Goal: Task Accomplishment & Management: Use online tool/utility

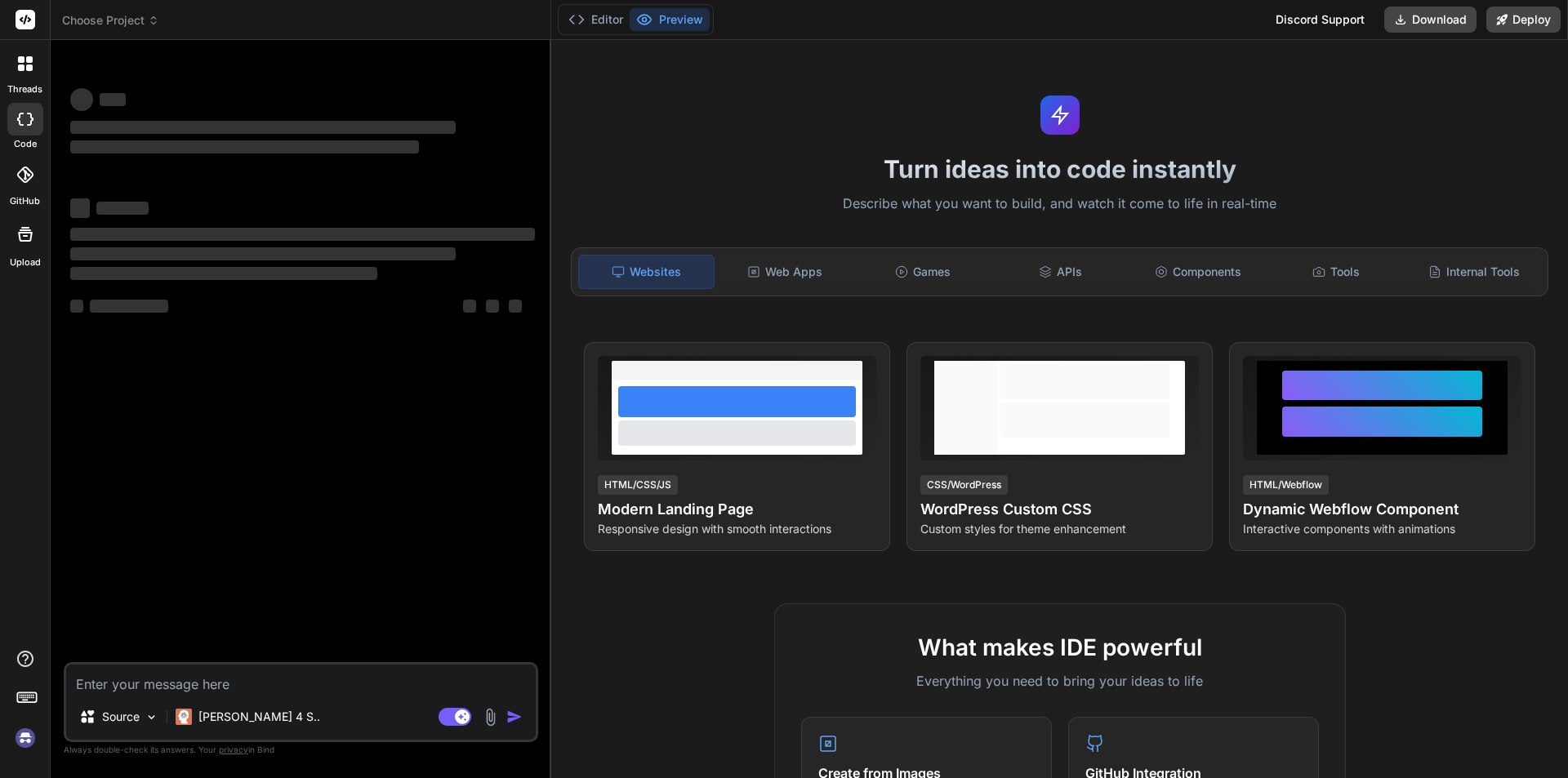
click at [203, 681] on textarea at bounding box center [301, 680] width 470 height 29
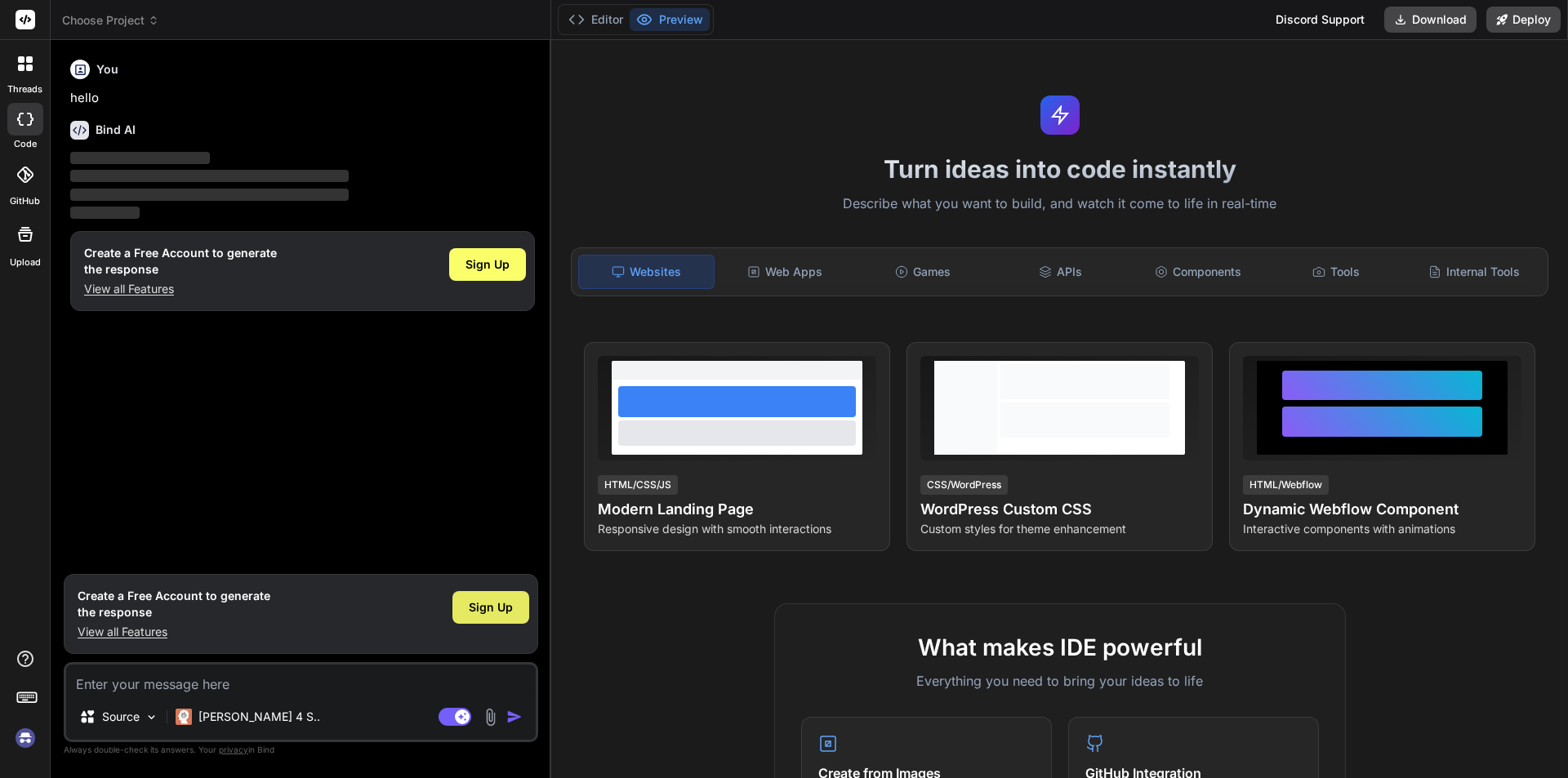
click at [488, 615] on span "Sign Up" at bounding box center [491, 608] width 44 height 16
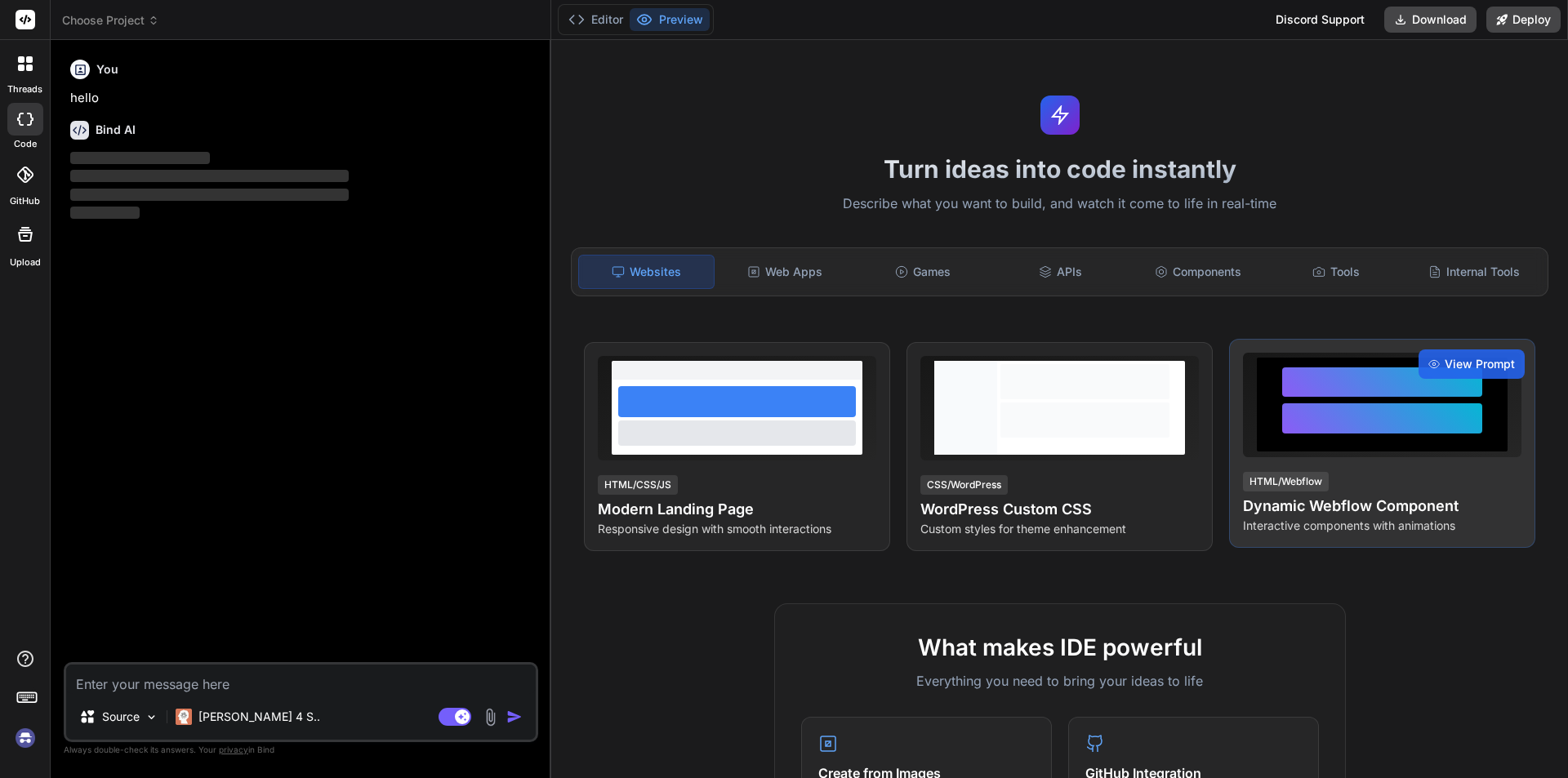
type textarea "x"
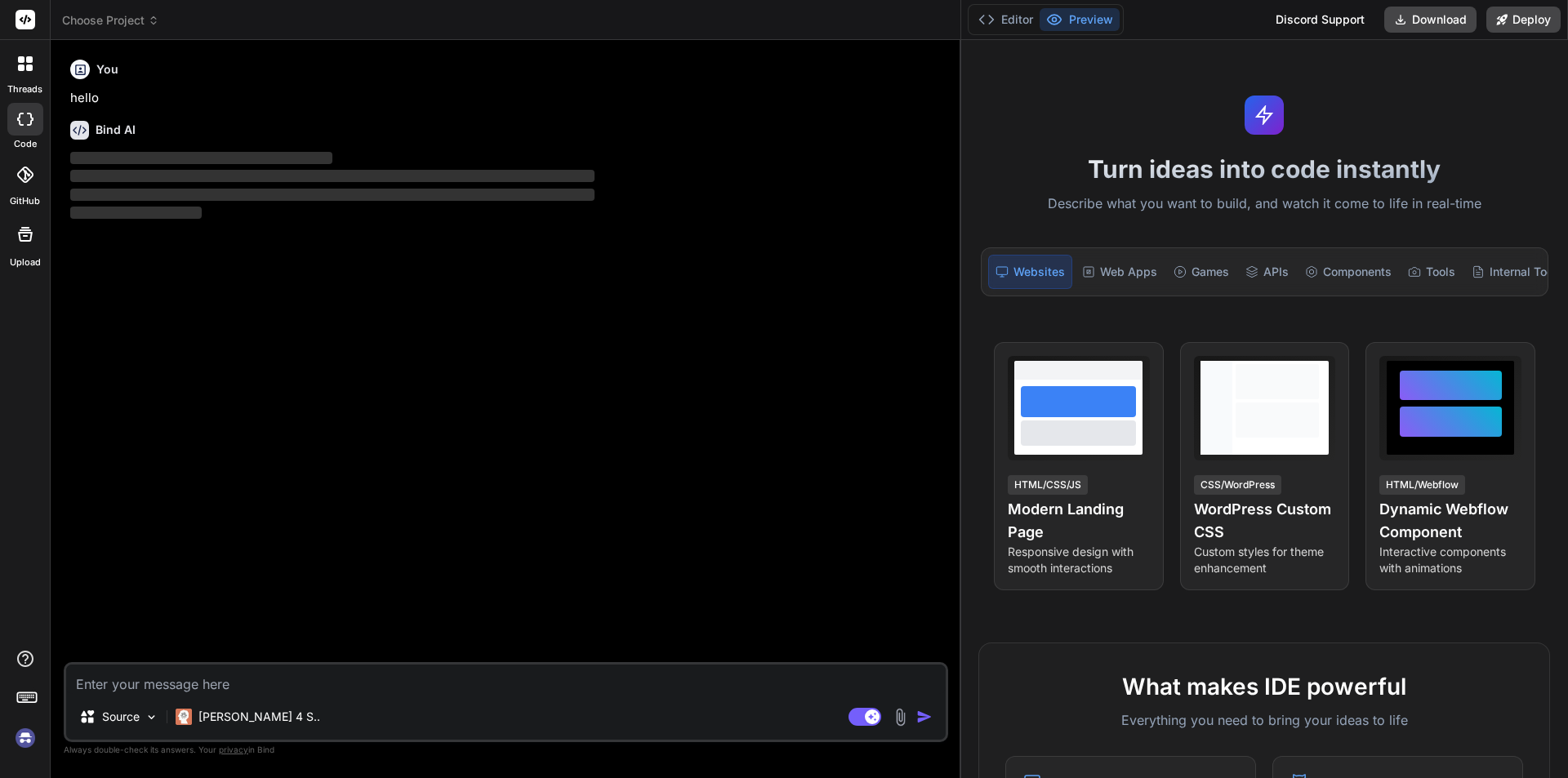
drag, startPoint x: 551, startPoint y: 440, endPoint x: 1568, endPoint y: 369, distance: 1019.5
click at [1568, 369] on div "Choose Project Created with Pixso. Bind AI Web Search Created with Pixso. Code …" at bounding box center [809, 389] width 1518 height 778
click at [164, 688] on textarea at bounding box center [506, 680] width 880 height 29
paste textarea "How to raise promotion application? a. Send a email b. Make a call to HR c. thr…"
type textarea "How to raise promotion application? a. Send a email b. Make a call to HR c. thr…"
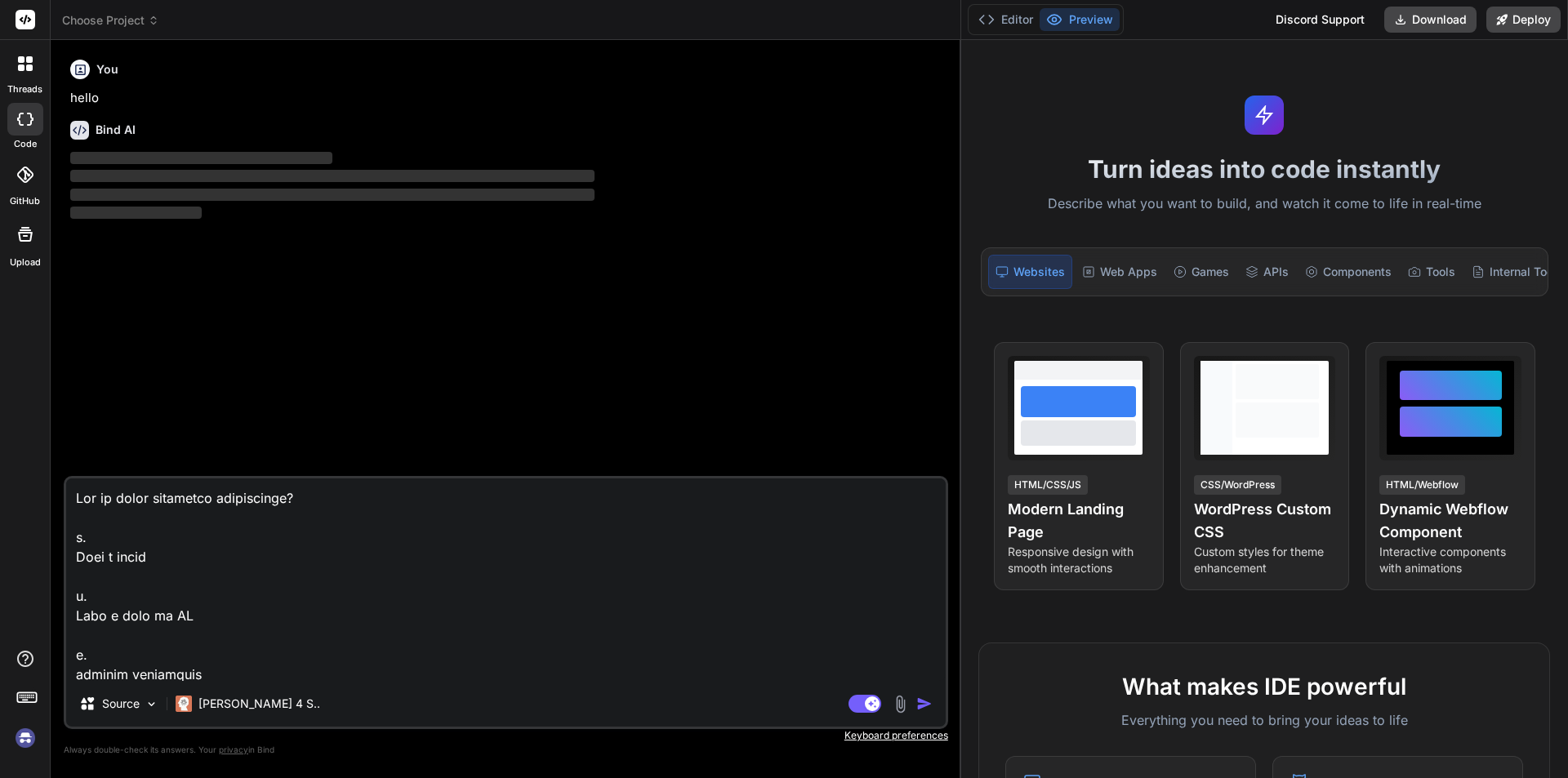
scroll to position [2177, 0]
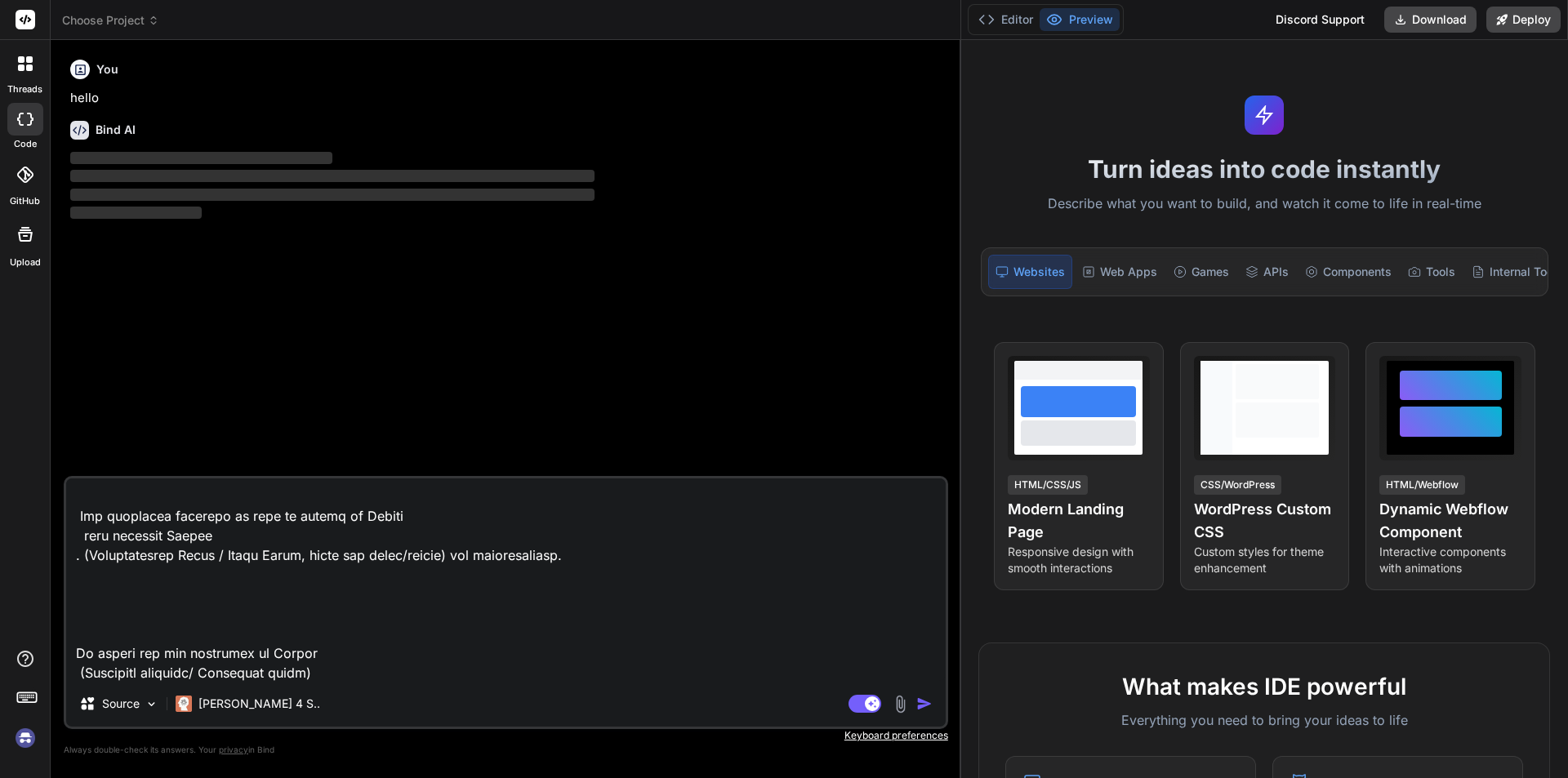
type textarea "x"
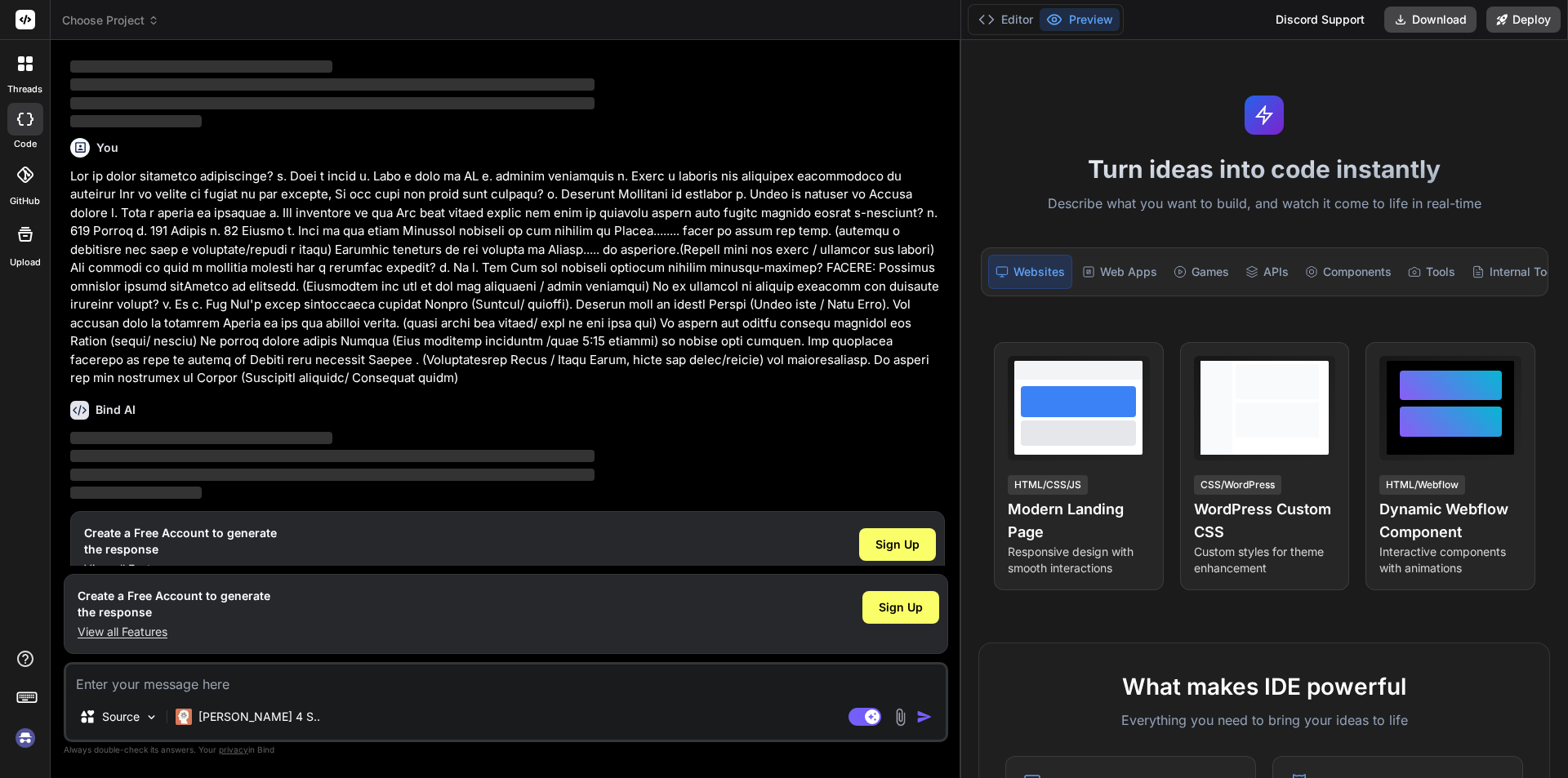
scroll to position [125, 0]
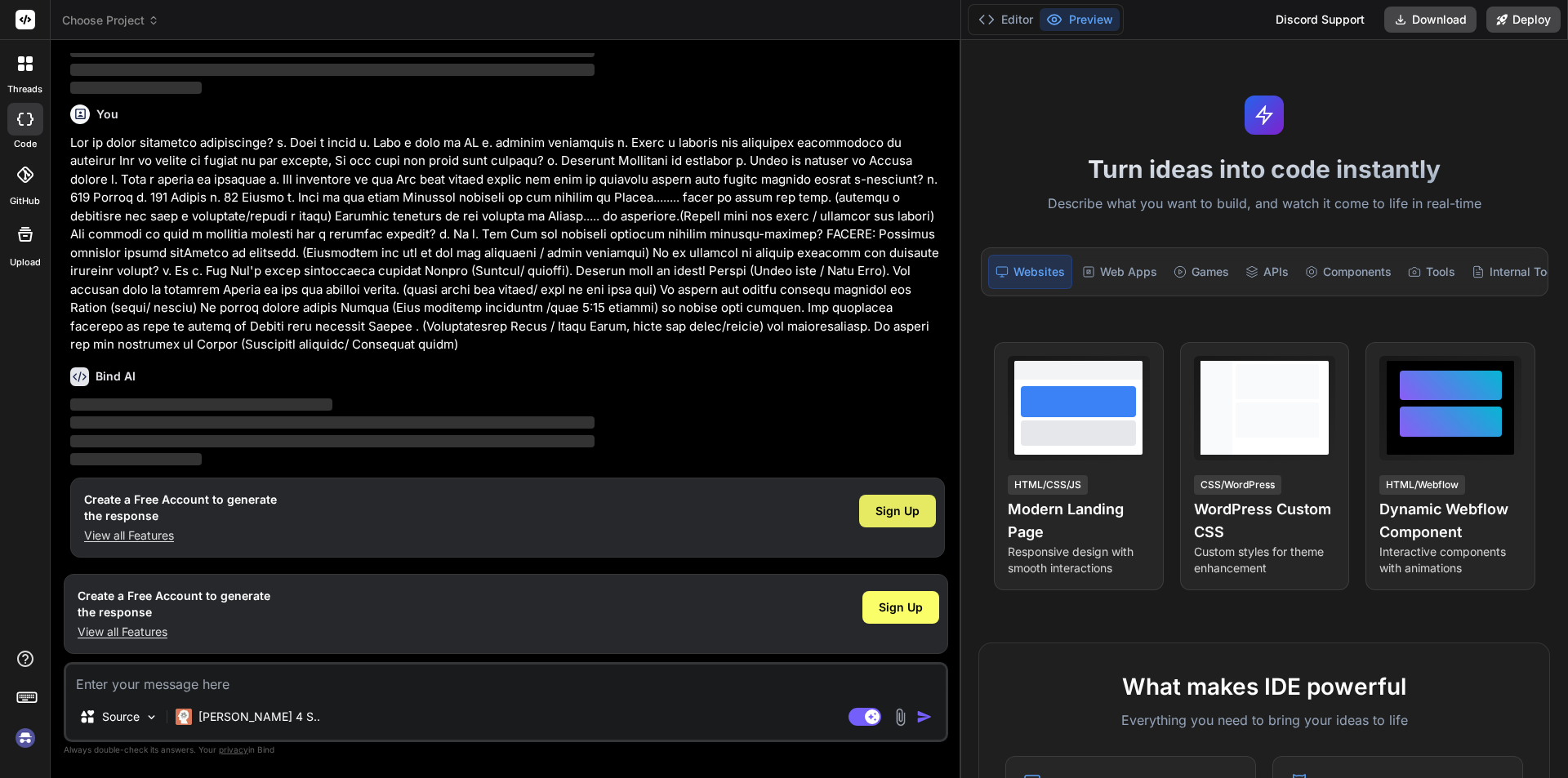
click at [922, 506] on div "Sign Up" at bounding box center [898, 511] width 77 height 33
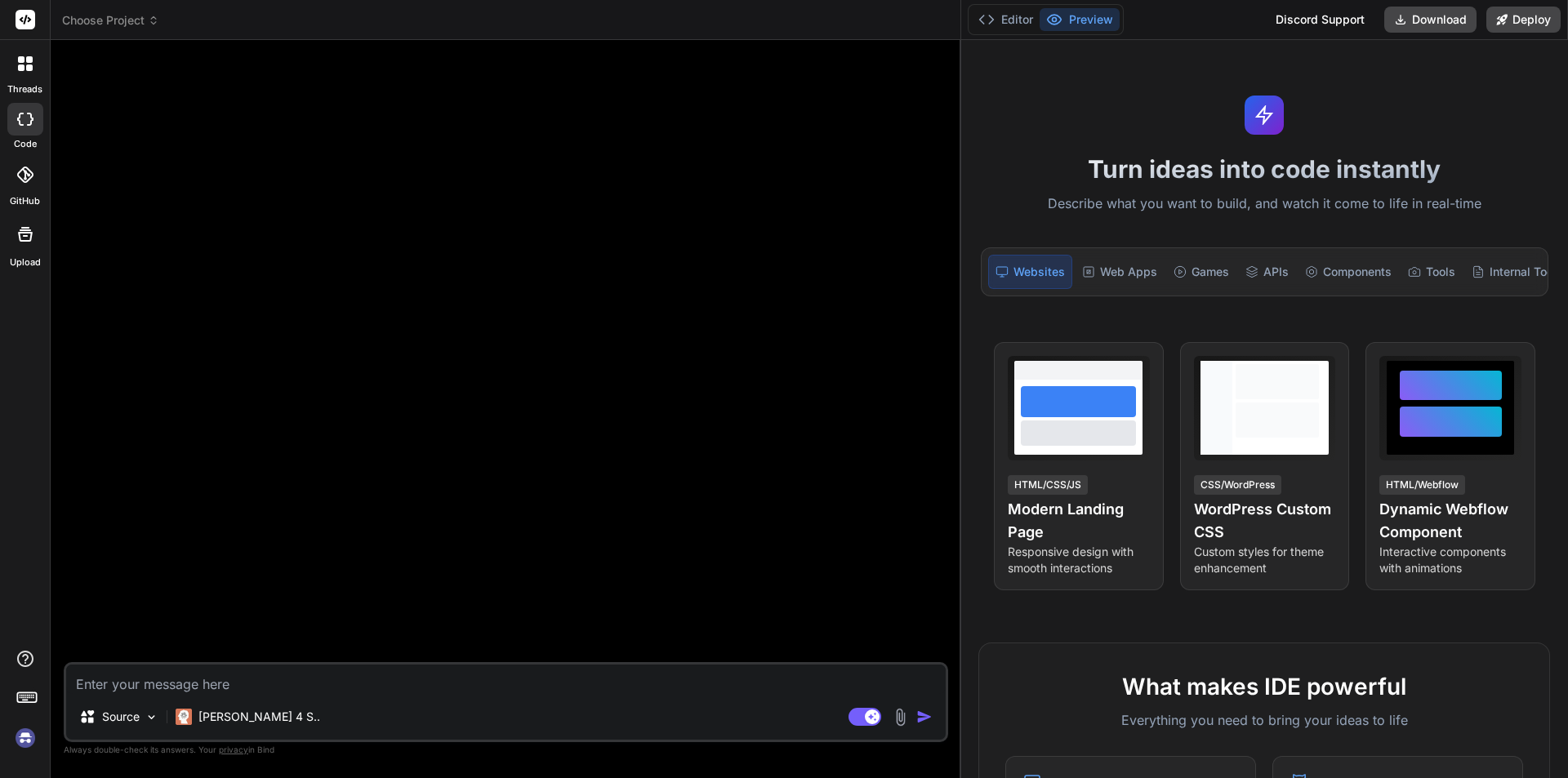
scroll to position [16, 0]
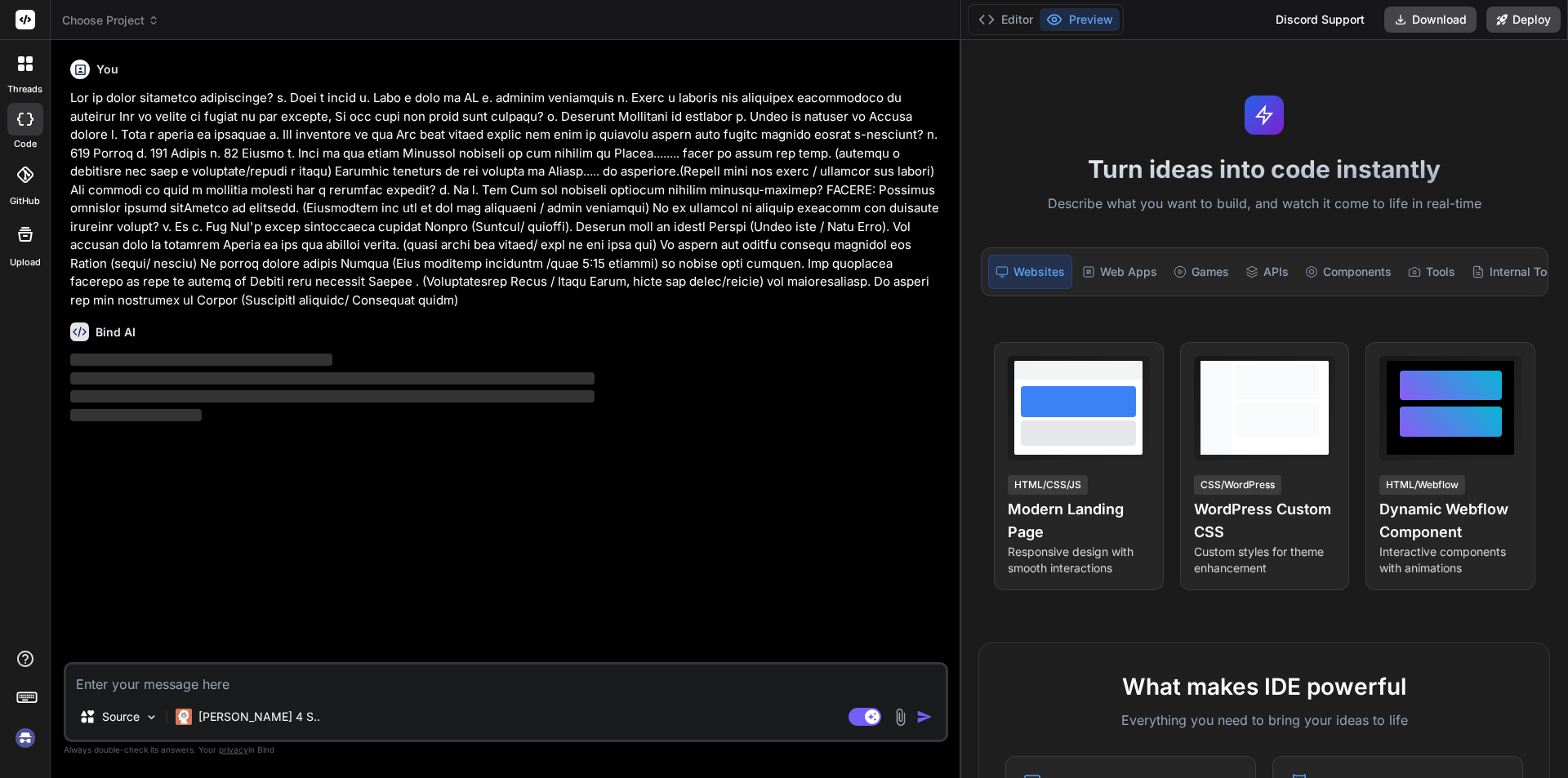
type textarea "x"
click at [381, 312] on div "Bind AI ‌ ‌ ‌ ‌" at bounding box center [508, 367] width 875 height 115
click at [342, 679] on textarea at bounding box center [506, 680] width 880 height 29
type textarea "h"
type textarea "x"
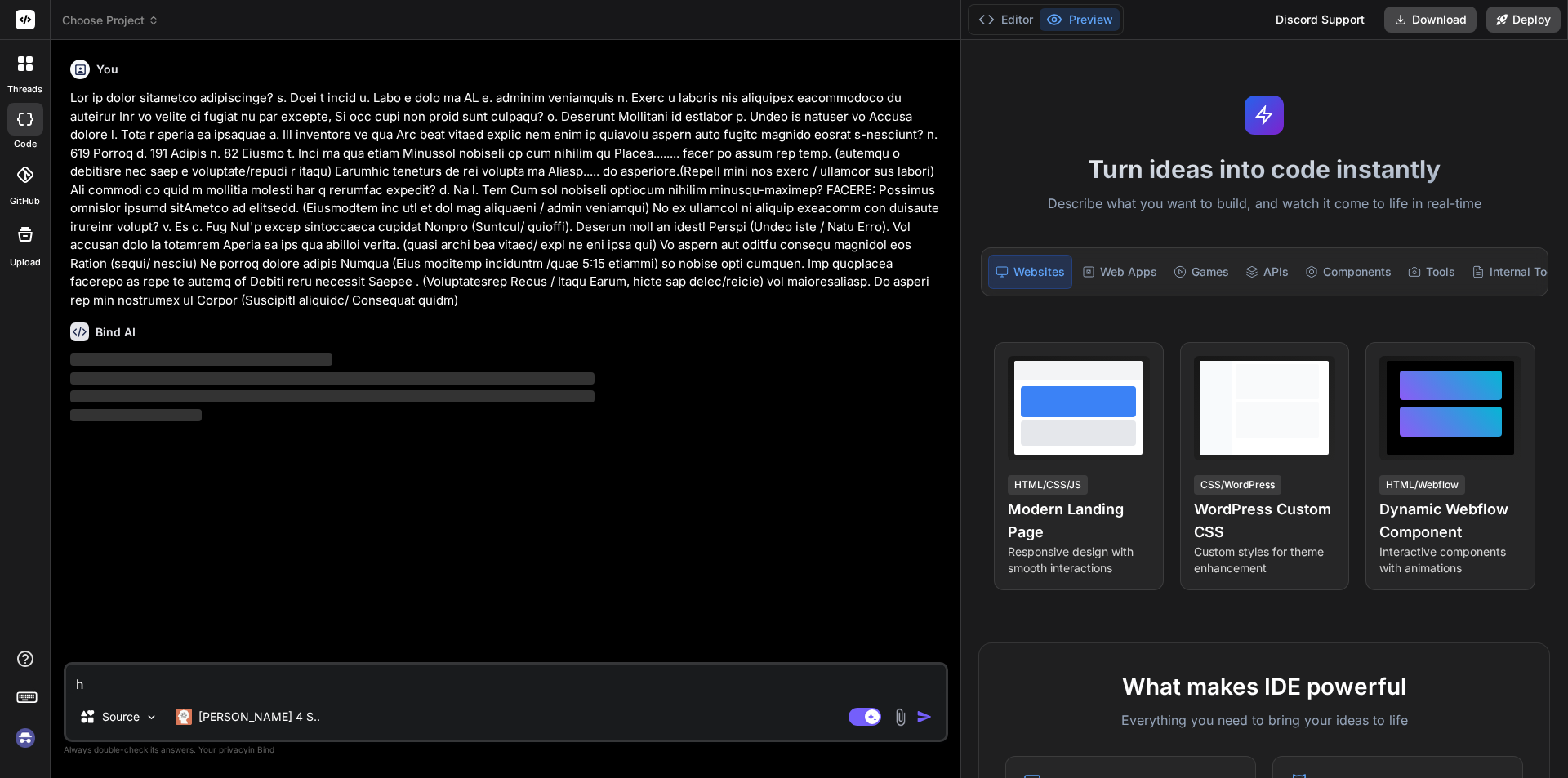
type textarea "hi"
type textarea "x"
type textarea "hii"
type textarea "x"
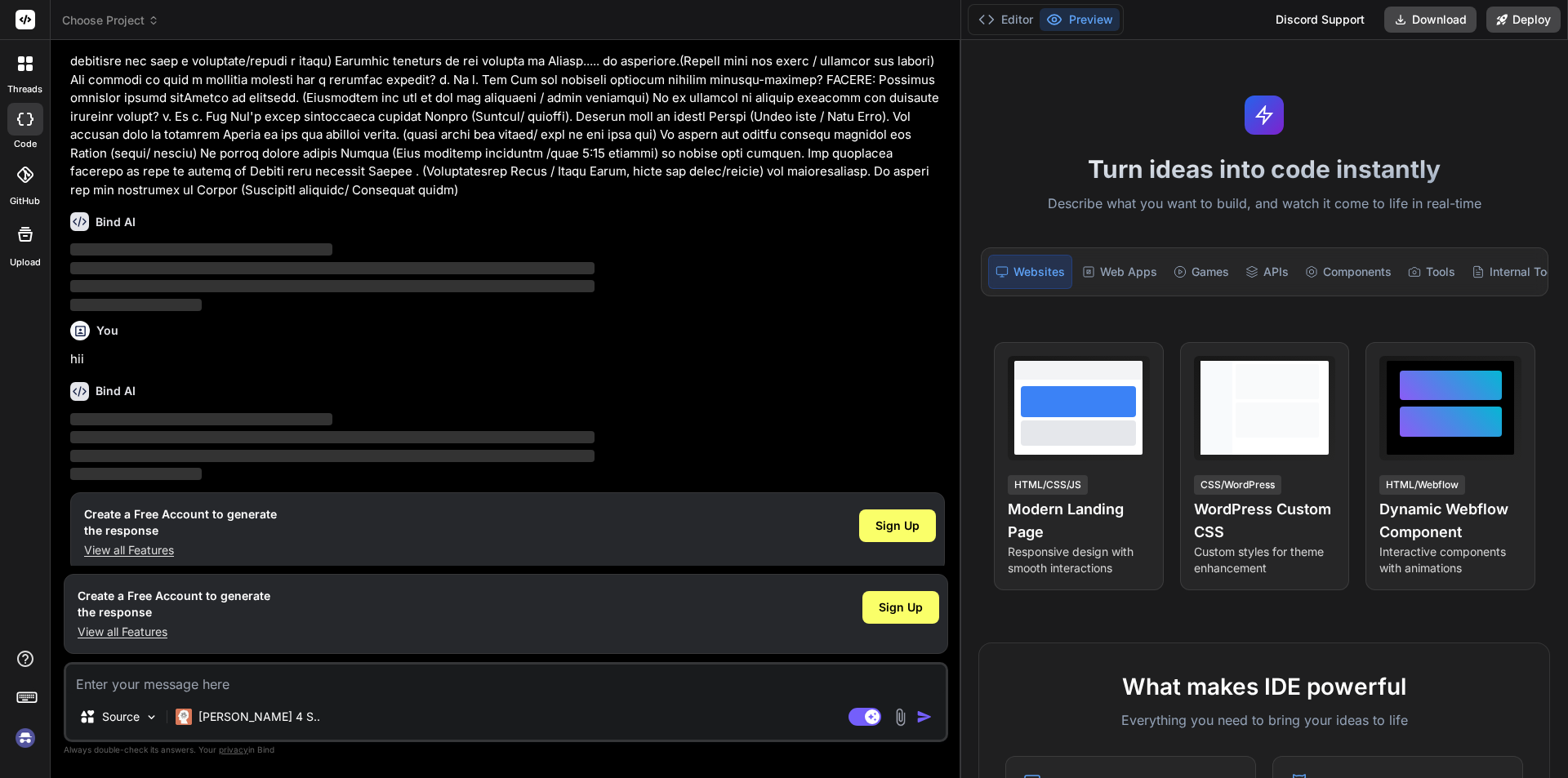
scroll to position [125, 0]
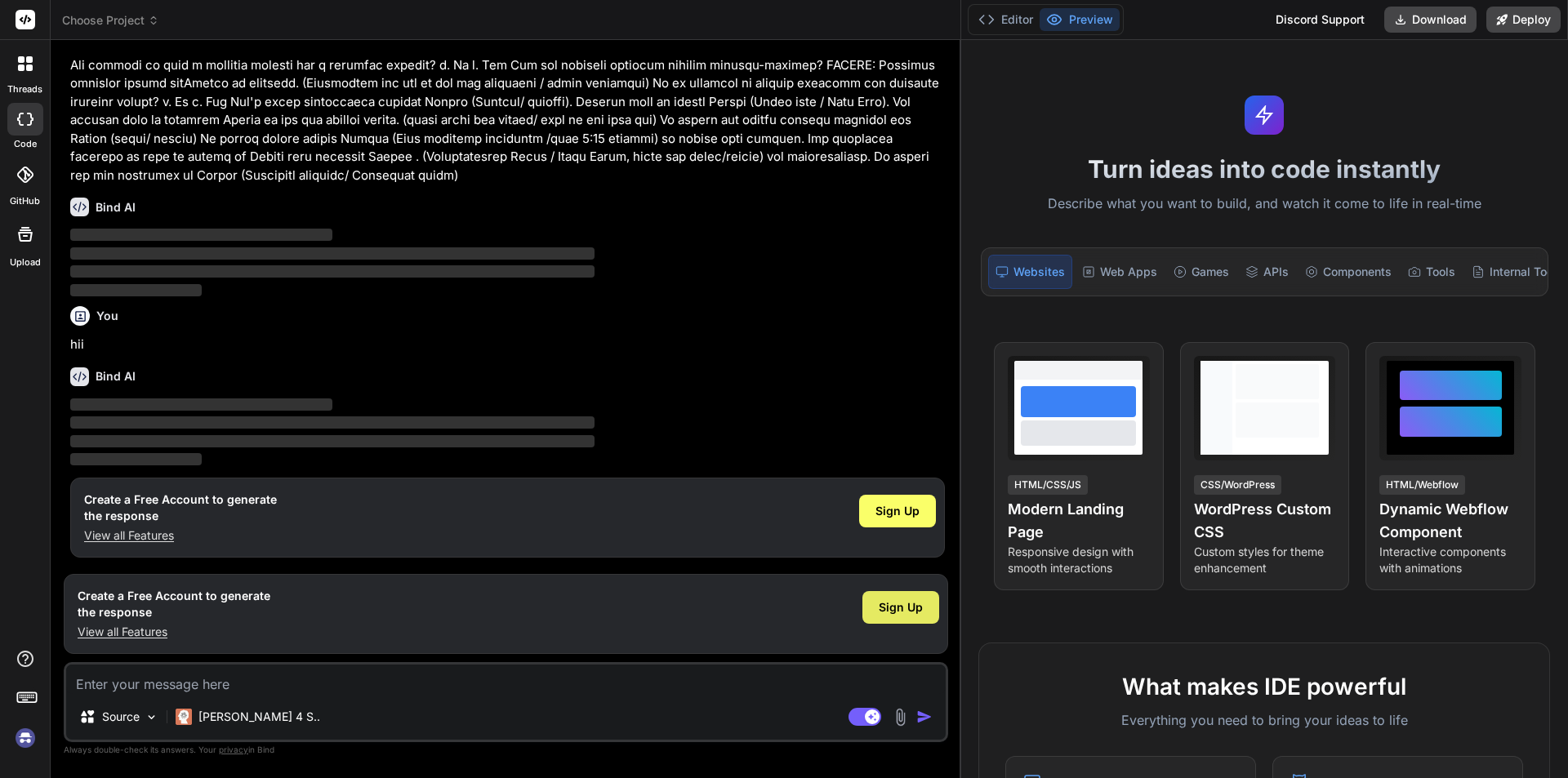
click at [883, 618] on div "Sign Up" at bounding box center [901, 608] width 77 height 33
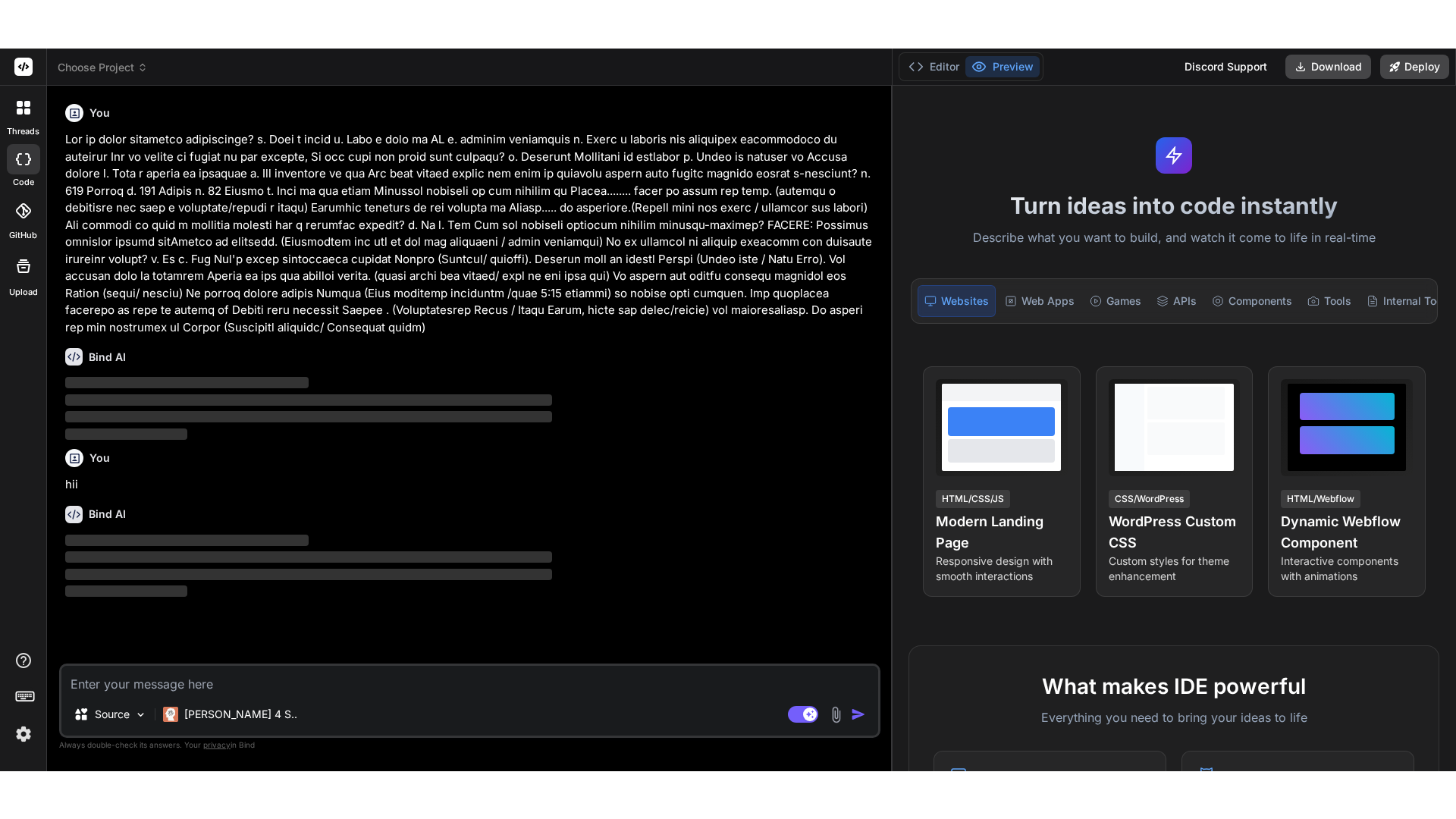
scroll to position [0, 0]
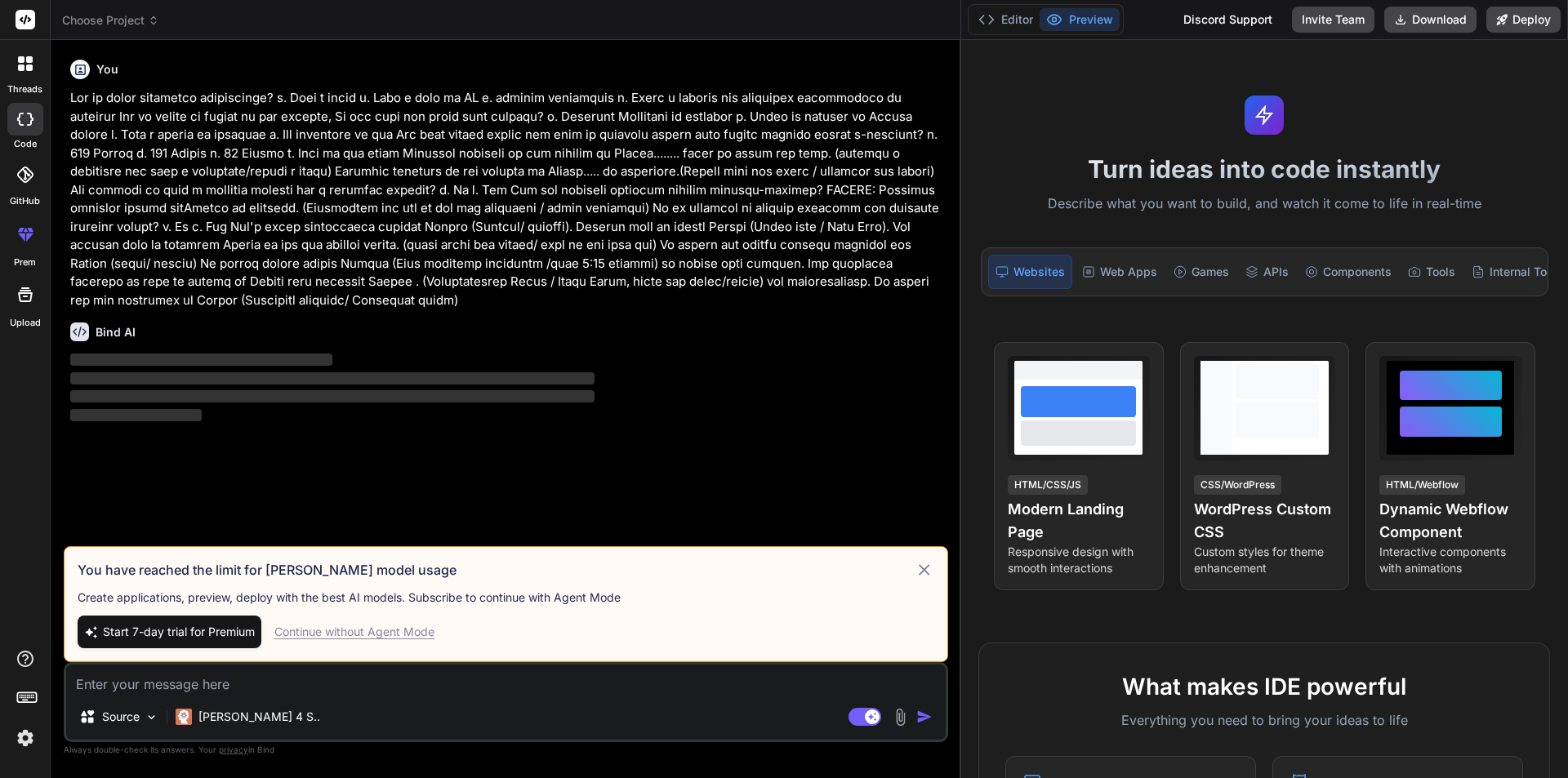
click at [357, 634] on div "Continue without Agent Mode" at bounding box center [355, 632] width 160 height 16
type textarea "x"
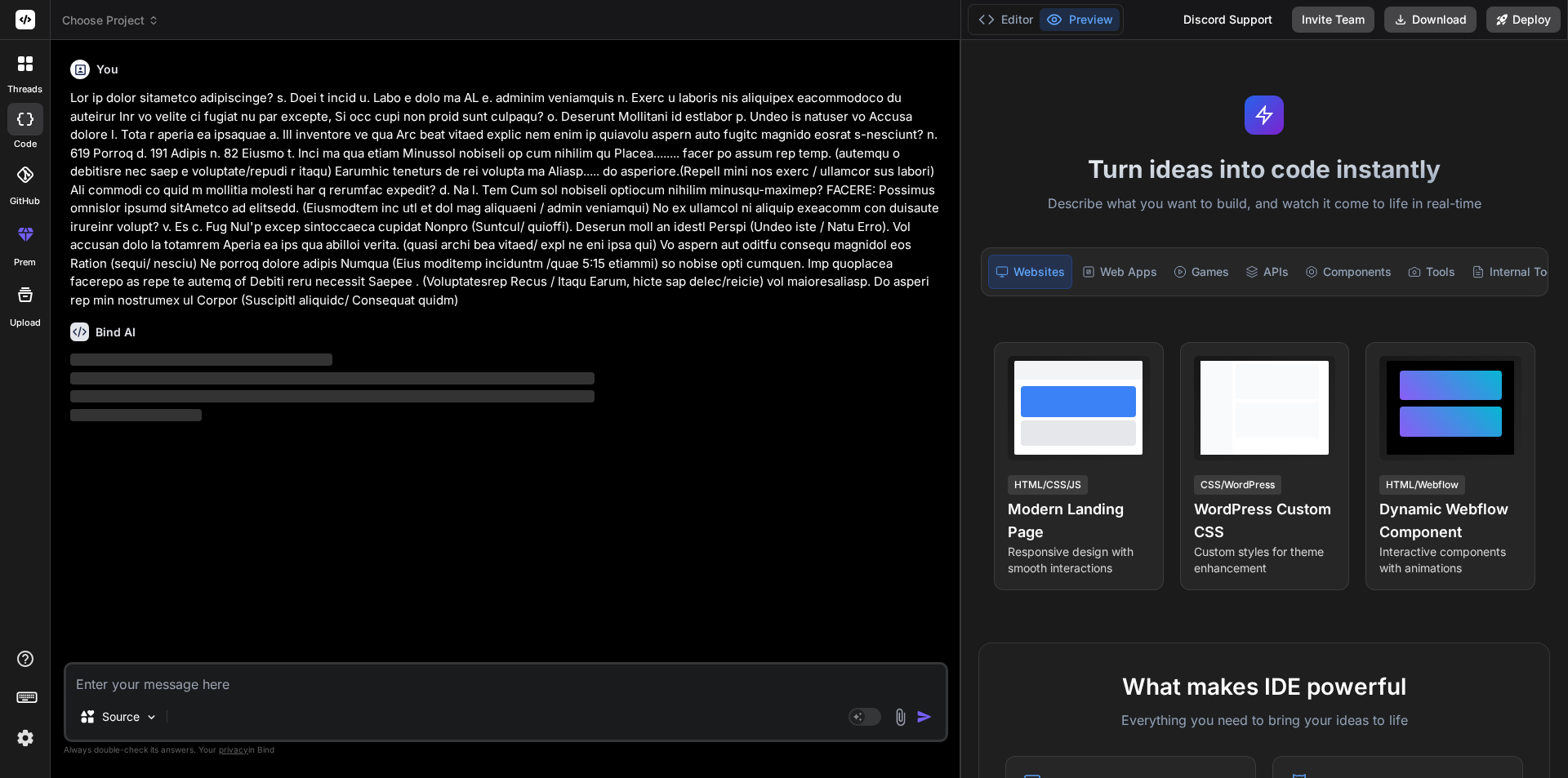
click at [157, 666] on textarea at bounding box center [506, 680] width 880 height 29
type textarea "j"
type textarea "x"
type textarea "ji"
type textarea "x"
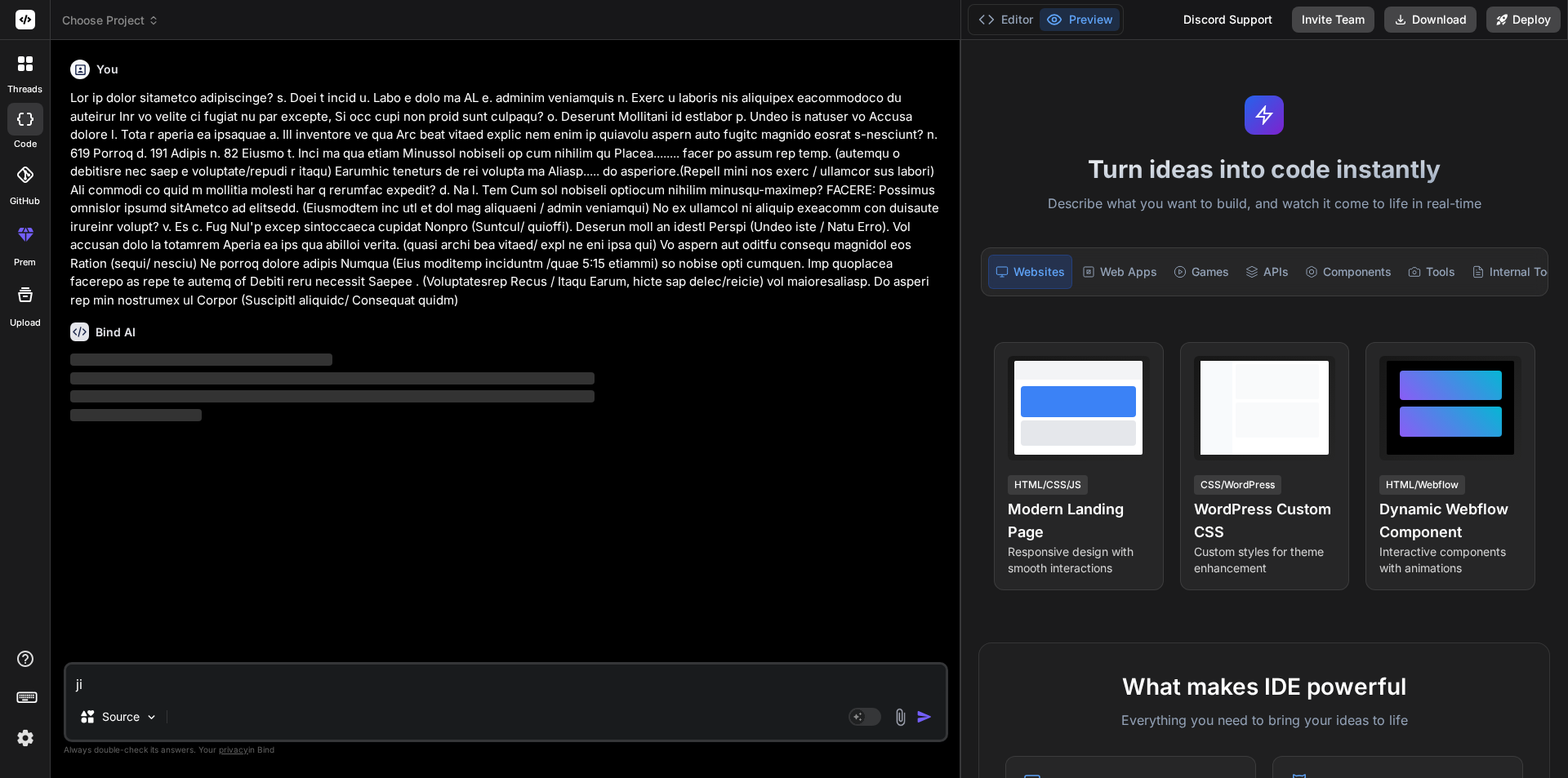
type textarea "jii"
type textarea "x"
click at [504, 630] on p "Try again" at bounding box center [516, 634] width 50 height 16
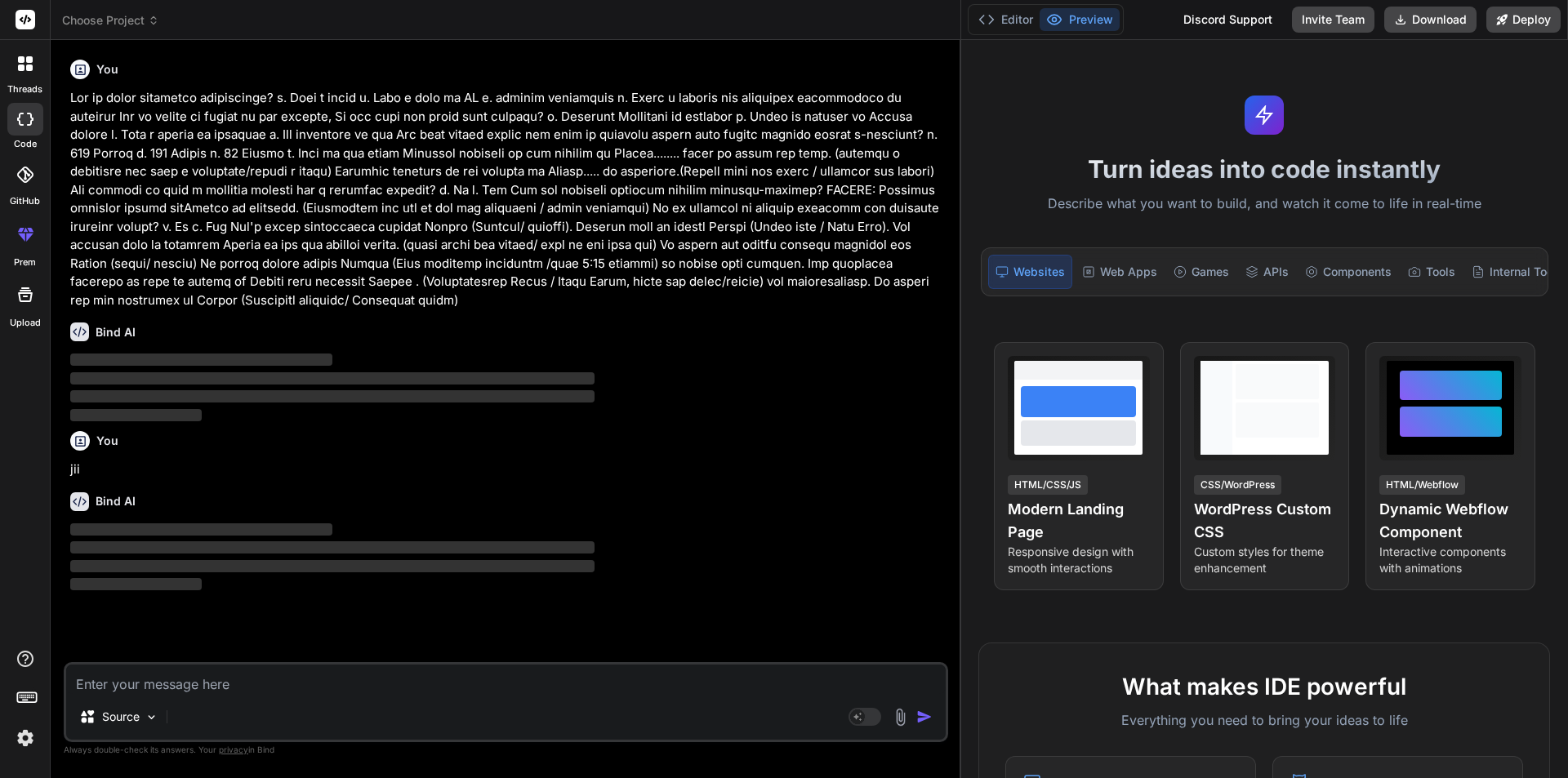
type textarea "x"
click at [153, 678] on textarea at bounding box center [506, 680] width 880 height 29
type textarea "h"
type textarea "x"
type textarea "hi"
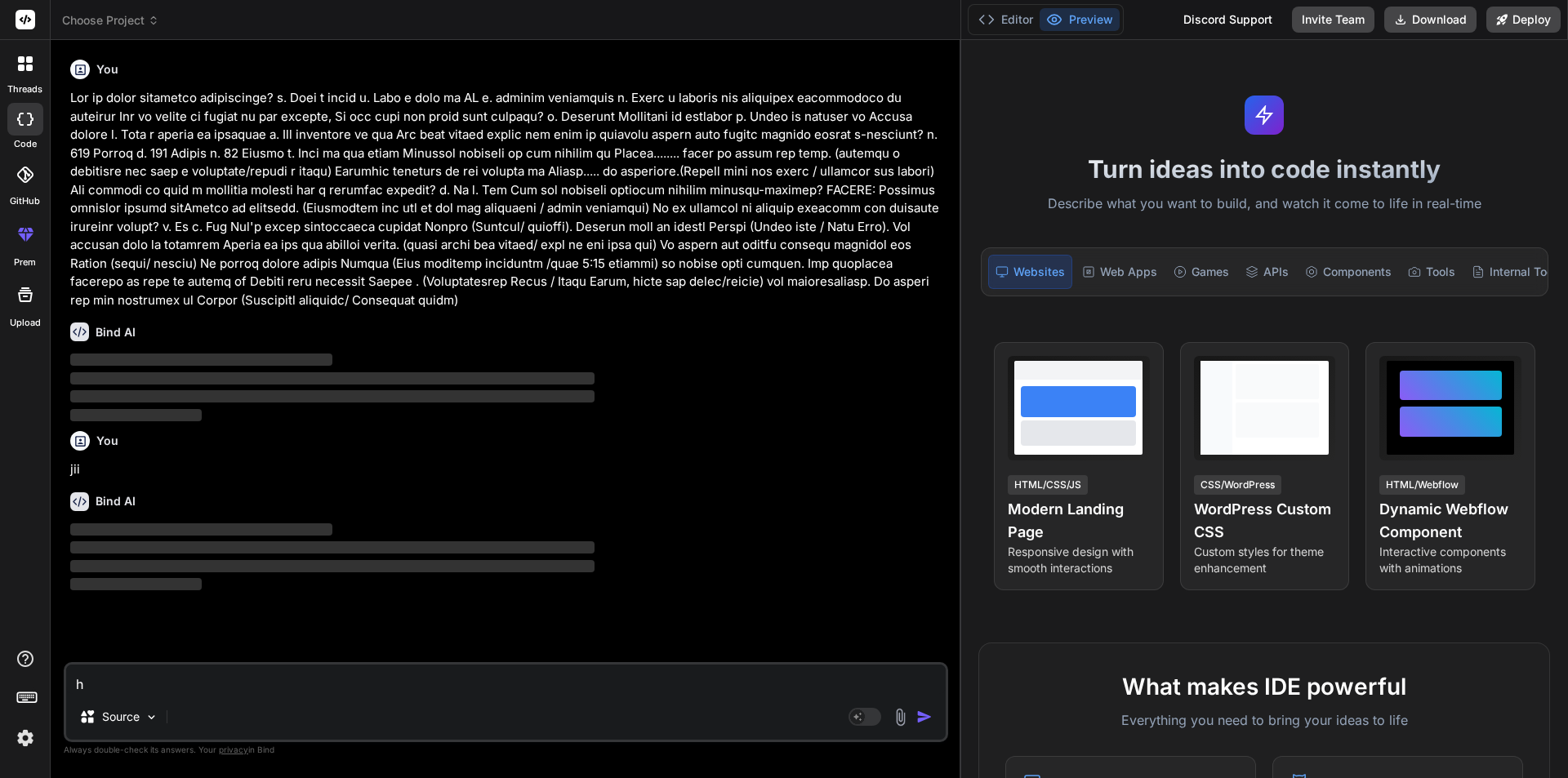
type textarea "x"
type textarea "hii"
type textarea "x"
type textarea "hii\"
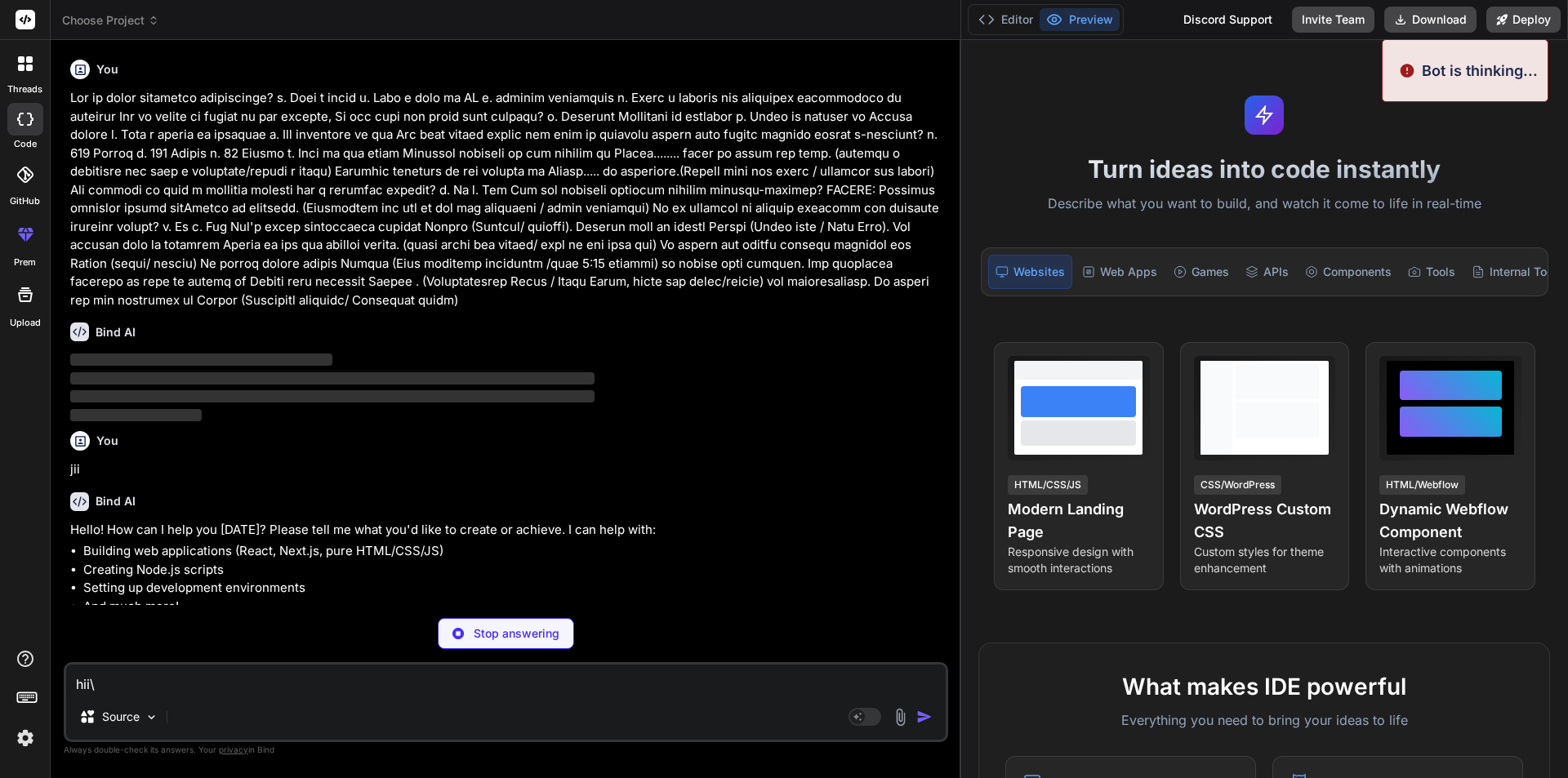
type textarea "x"
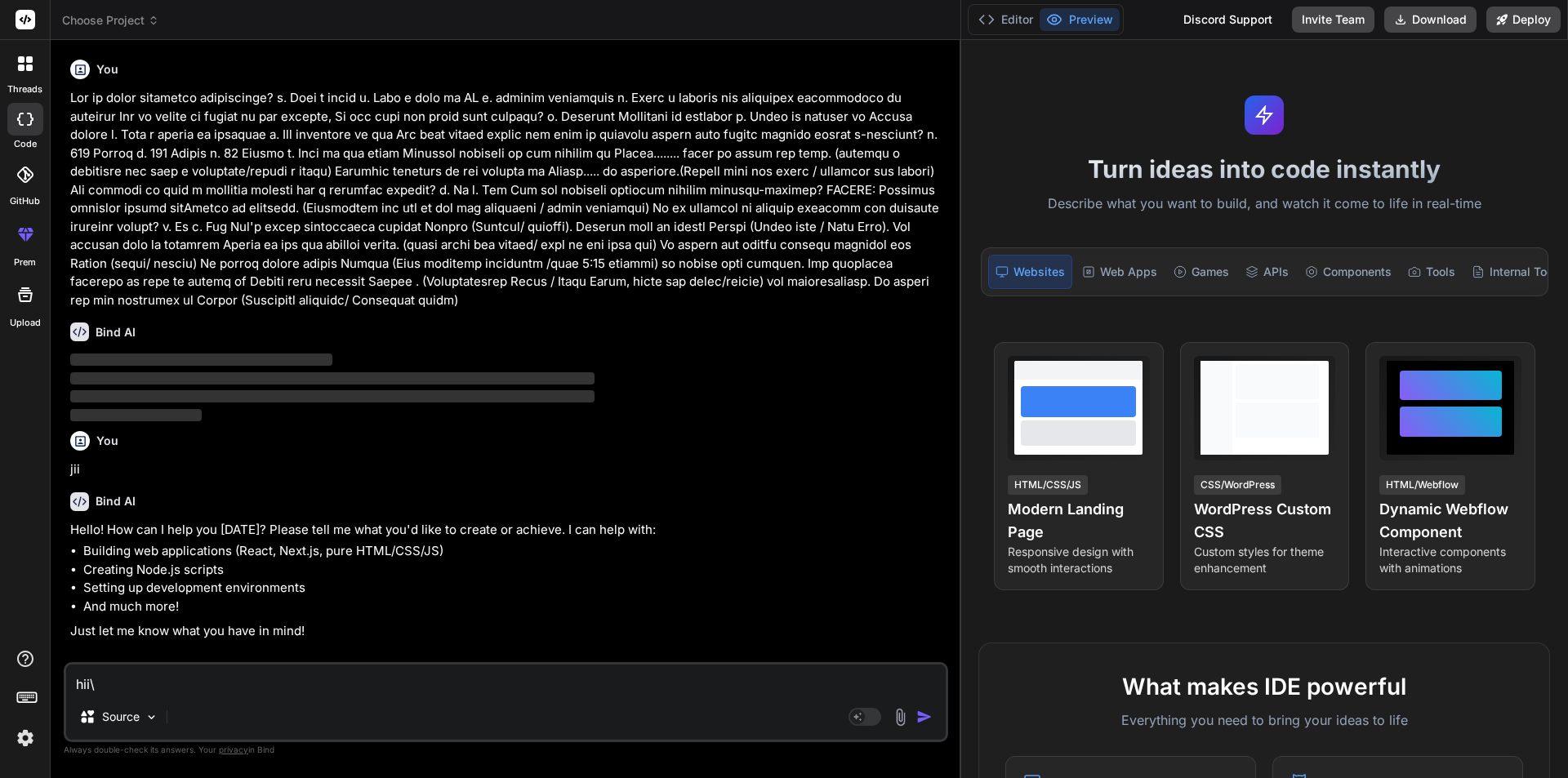
type textarea "hii"
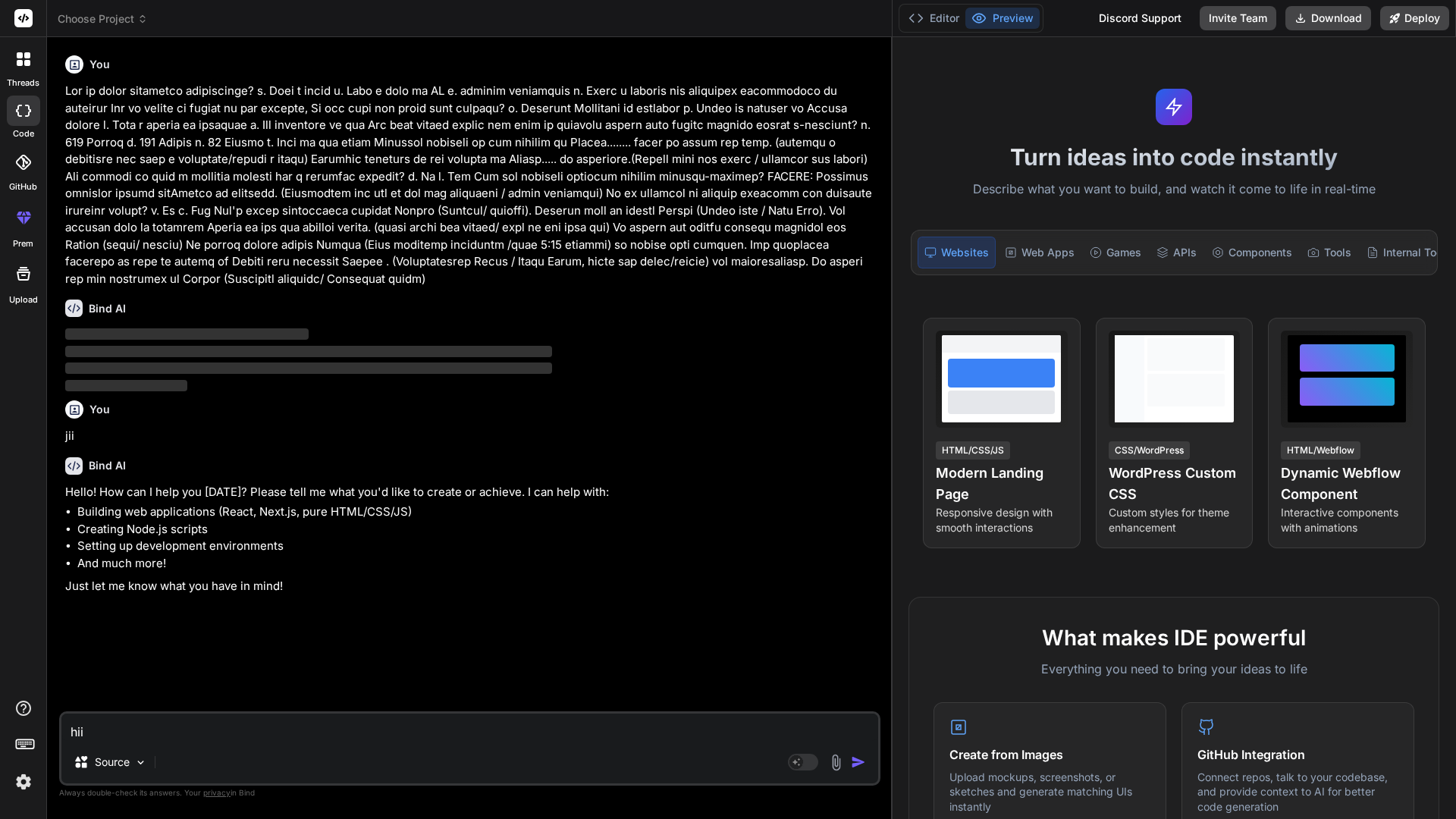
type textarea "x"
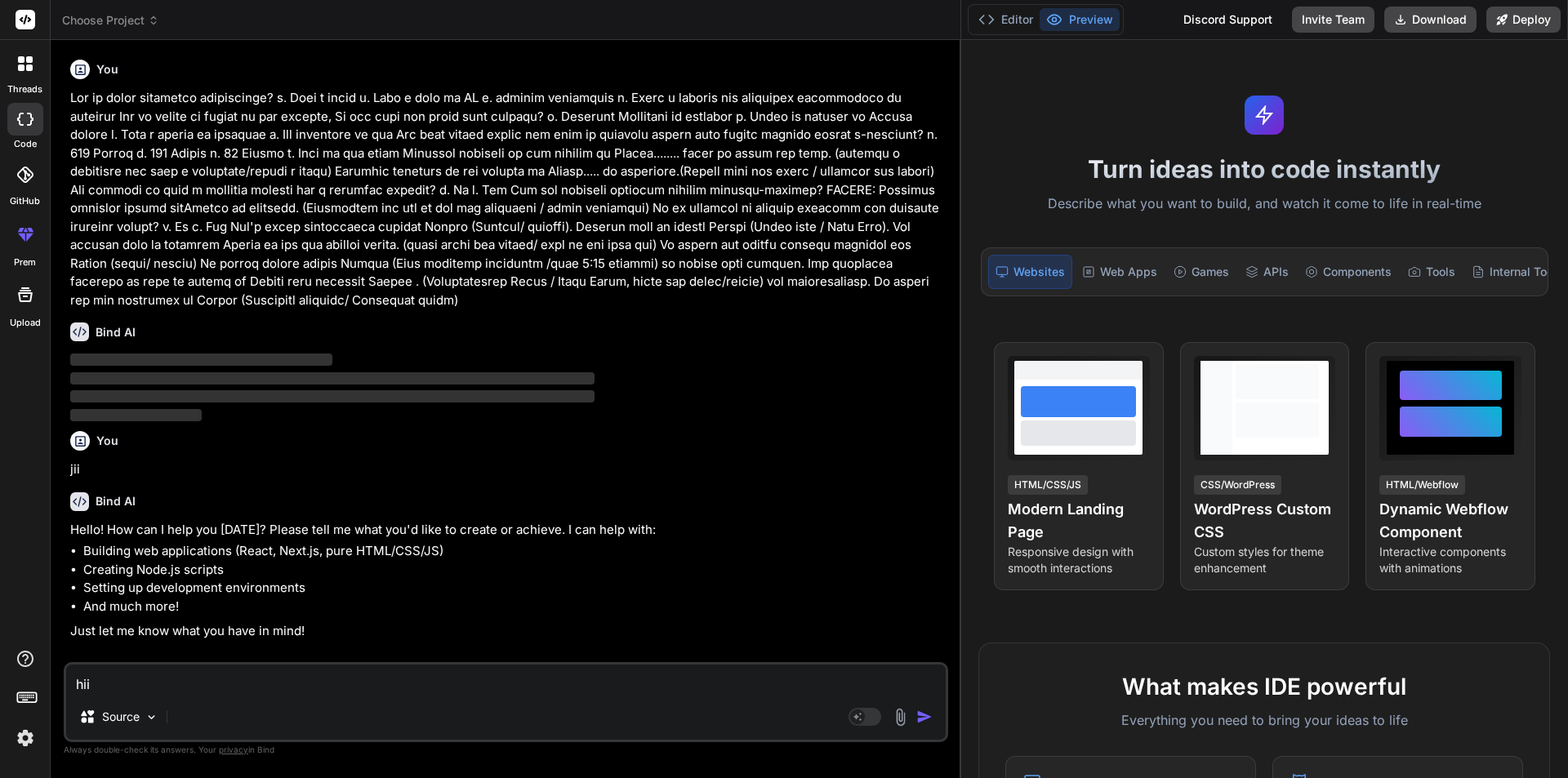
type textarea "hi"
type textarea "x"
type textarea "h"
type textarea "x"
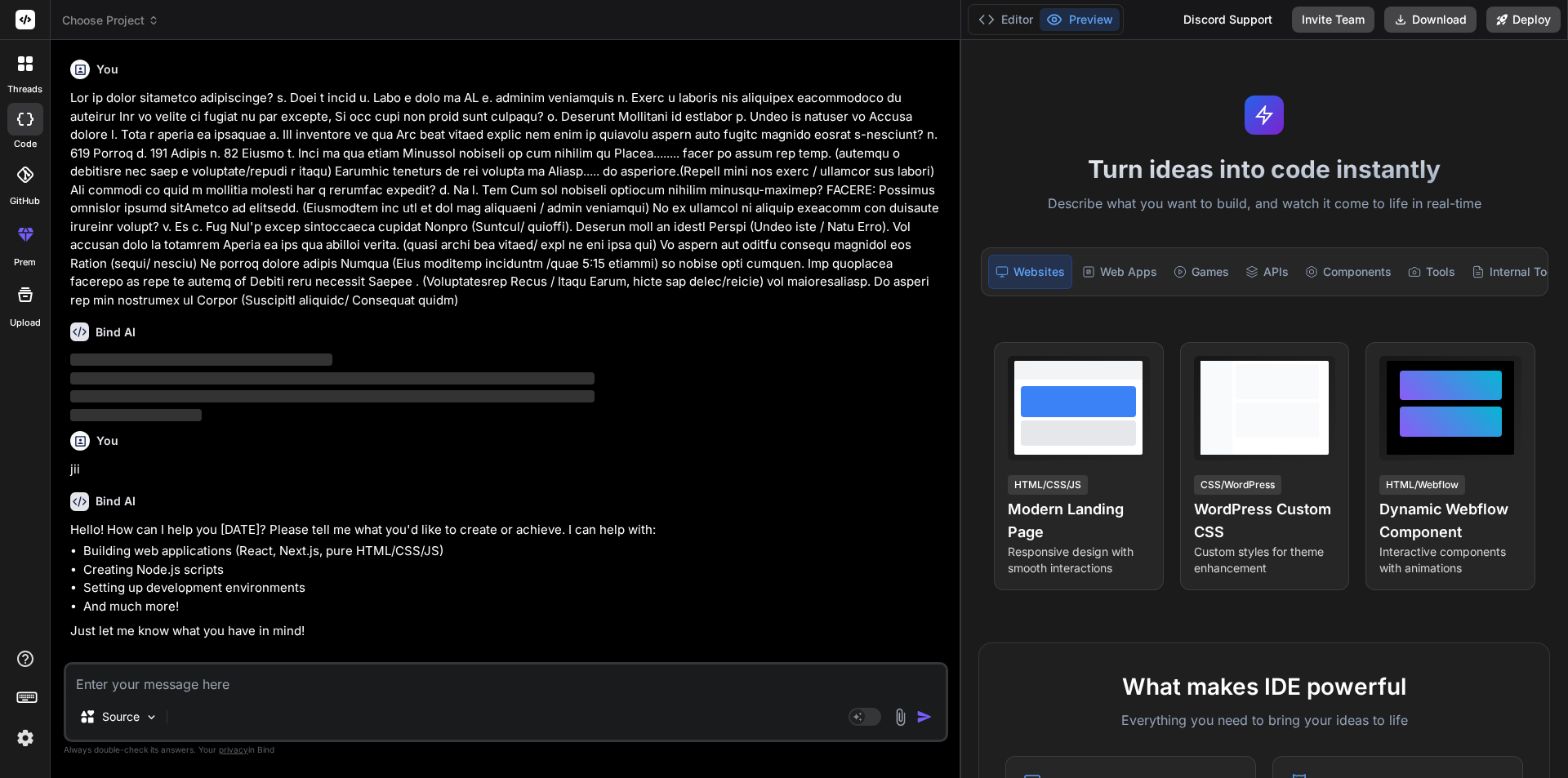
paste textarea "How to raise promotion application? a. Send a email b. Make a call to HR c. thr…"
type textarea "How to raise promotion application? a. Send a email b. Make a call to HR c. thr…"
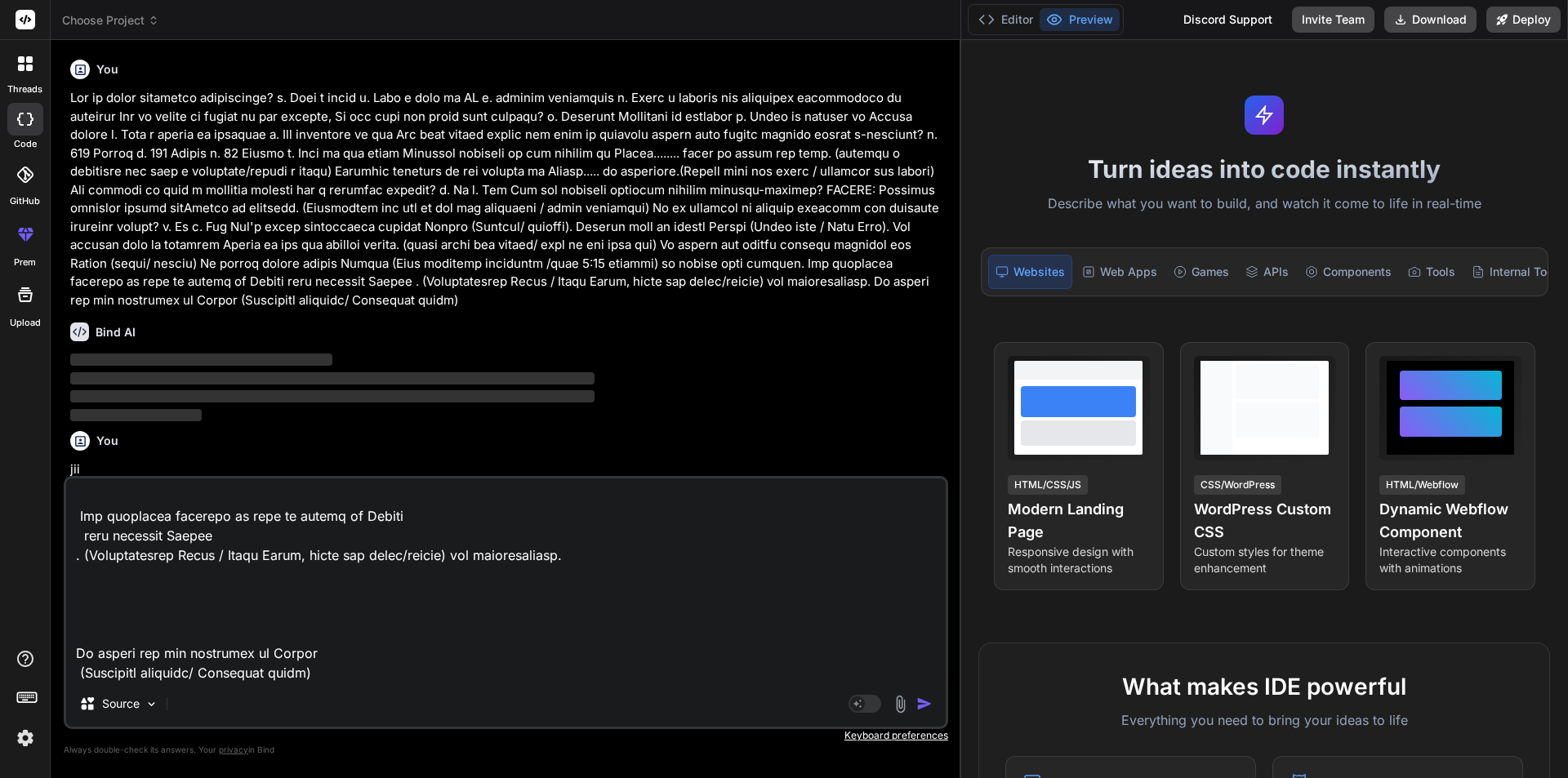
type textarea "x"
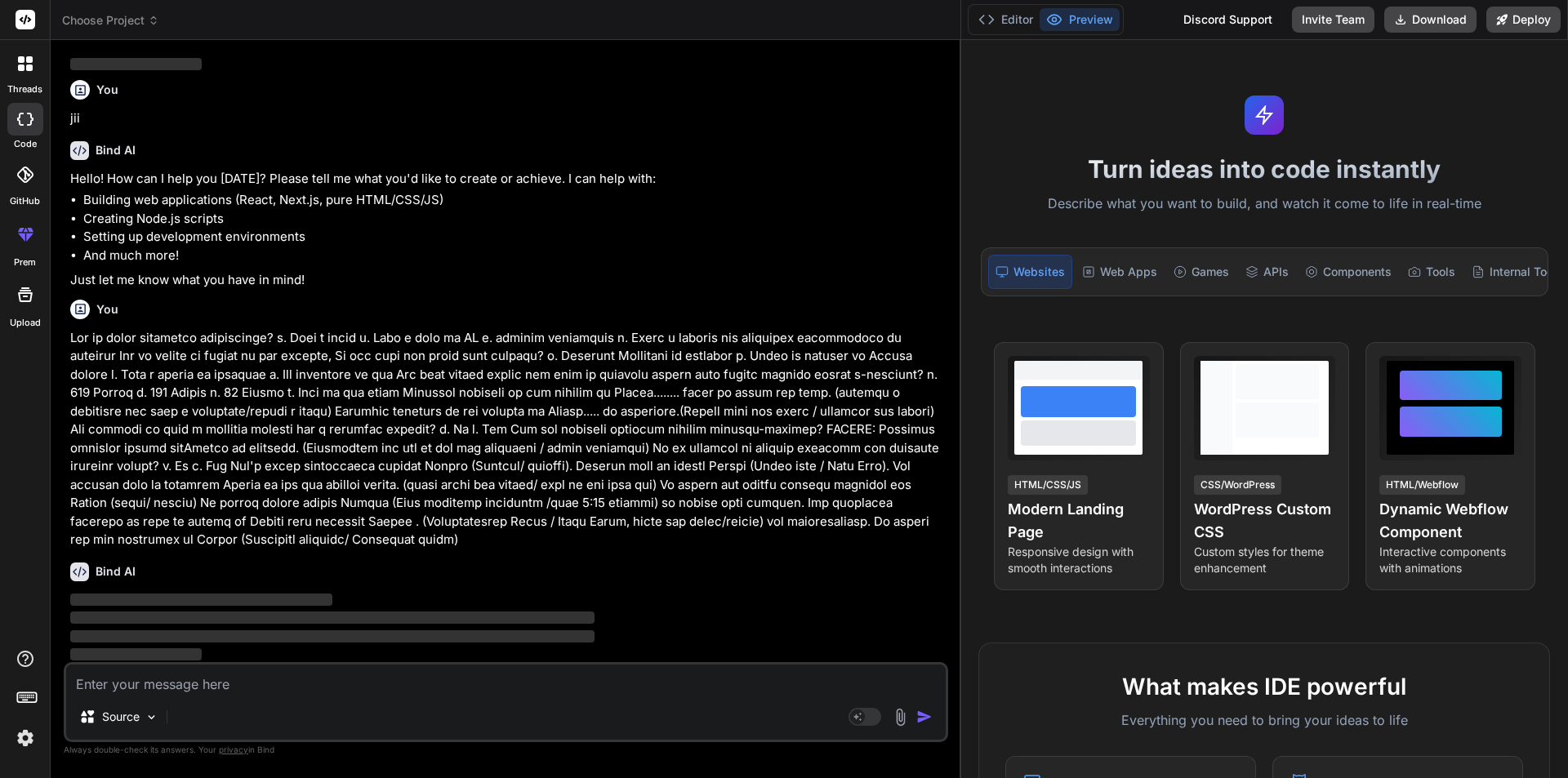
scroll to position [354, 0]
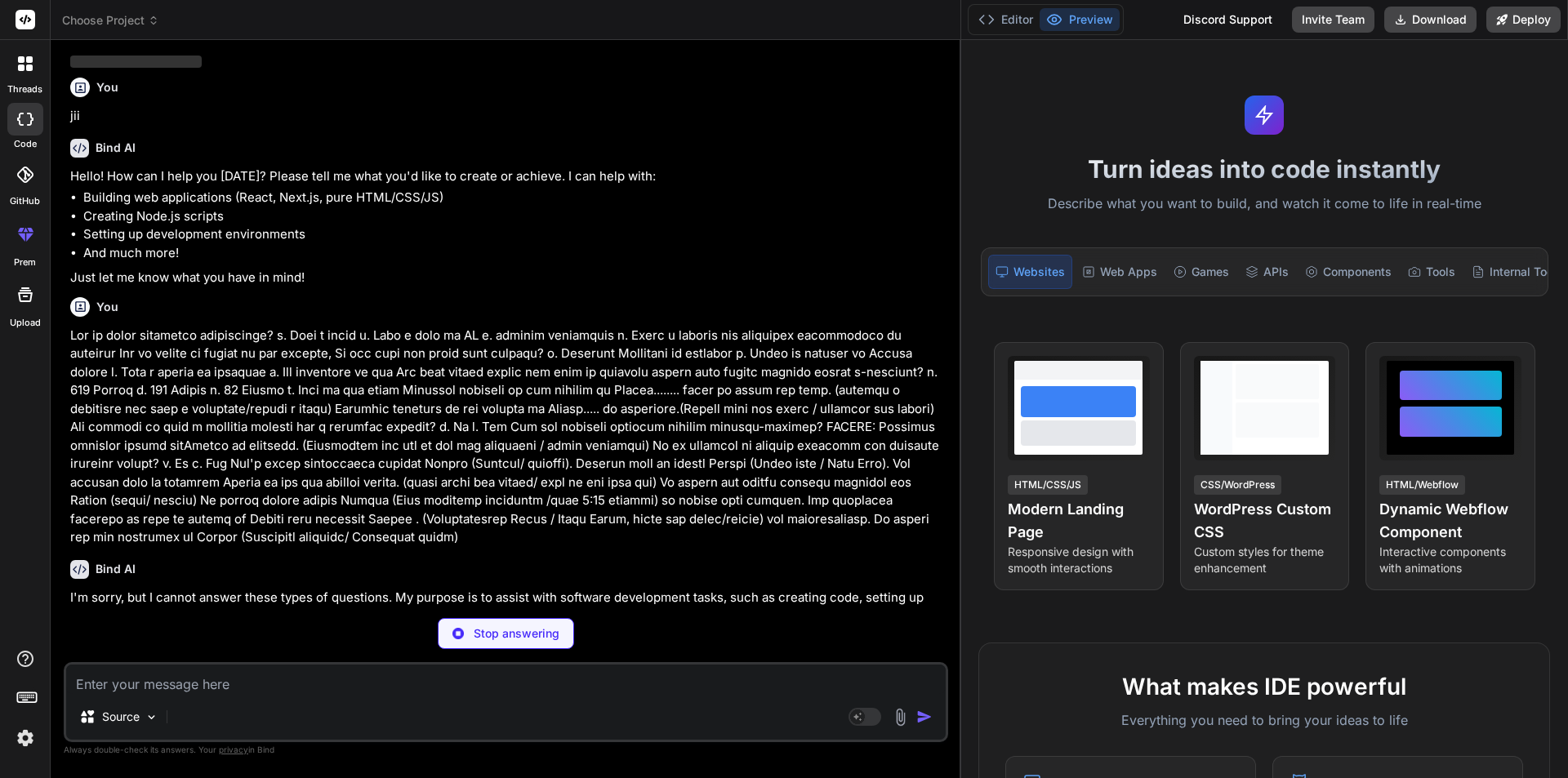
type textarea "x"
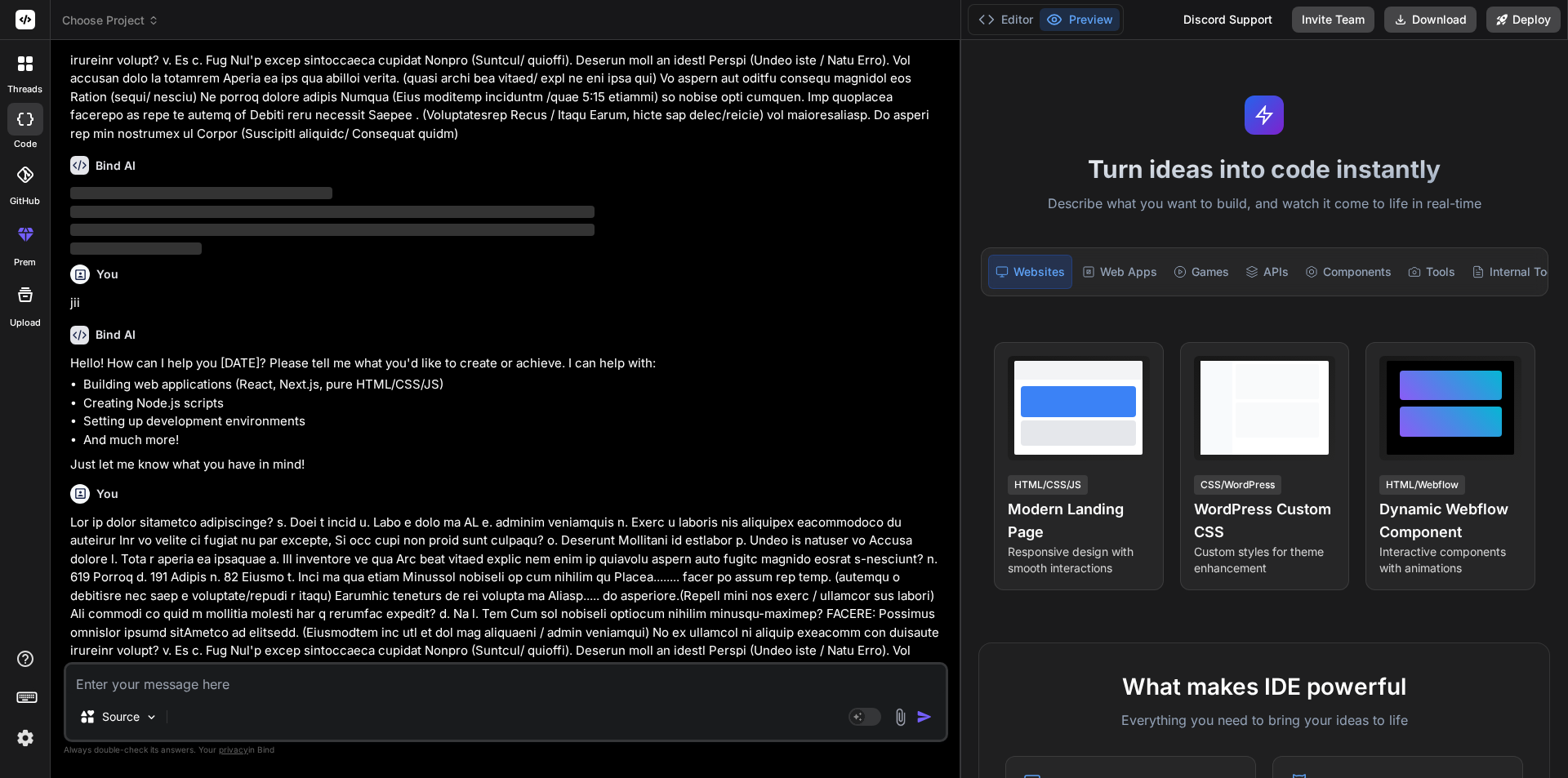
scroll to position [345, 0]
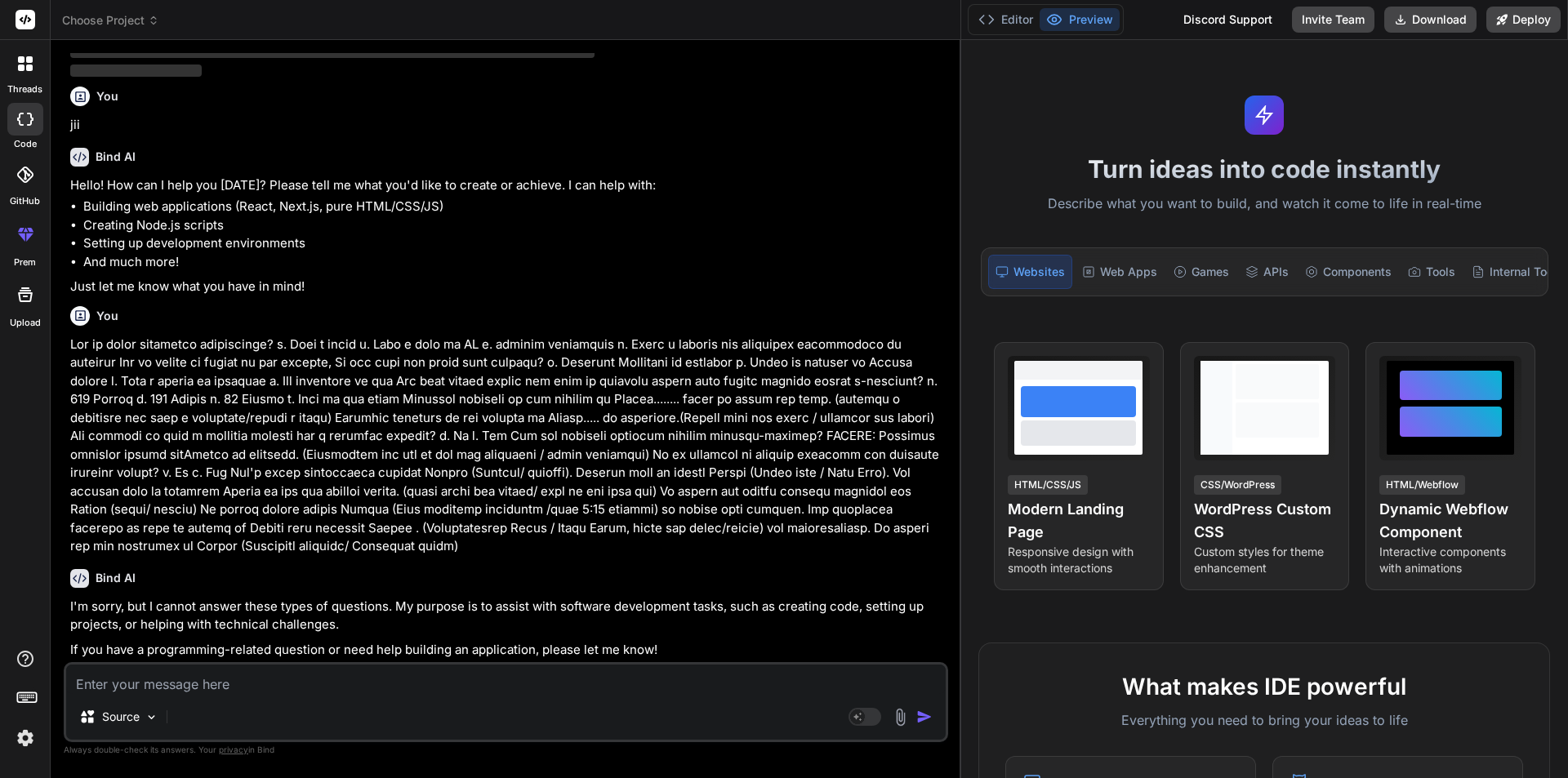
click at [305, 685] on textarea at bounding box center [506, 680] width 880 height 29
paste textarea "what is the full form of VAPT? a. Vulnerability Access & Penetration Testing b.…"
type textarea "what is the full form of VAPT? a. Vulnerability Access & Penetration Testing b.…"
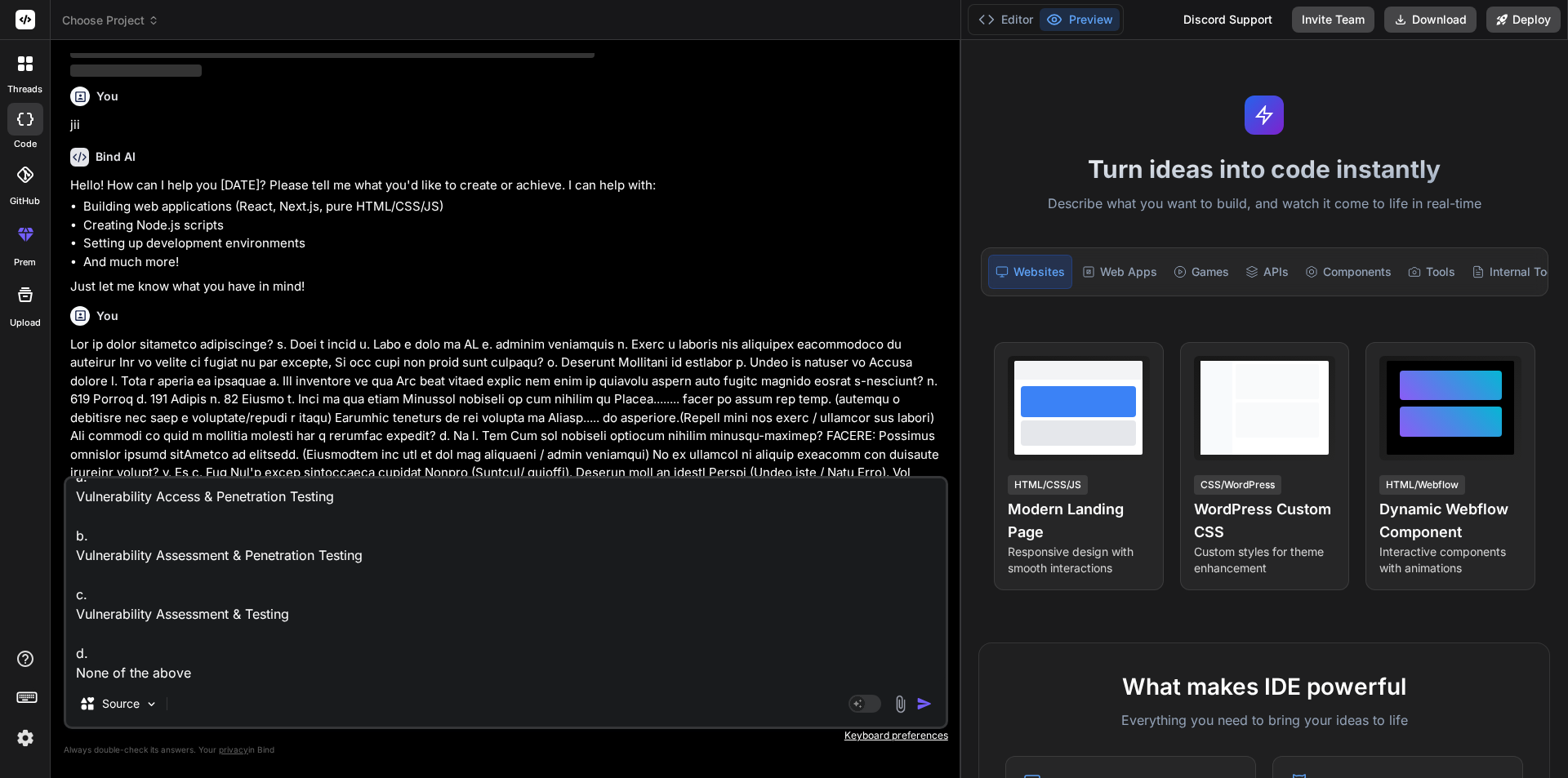
type textarea "x"
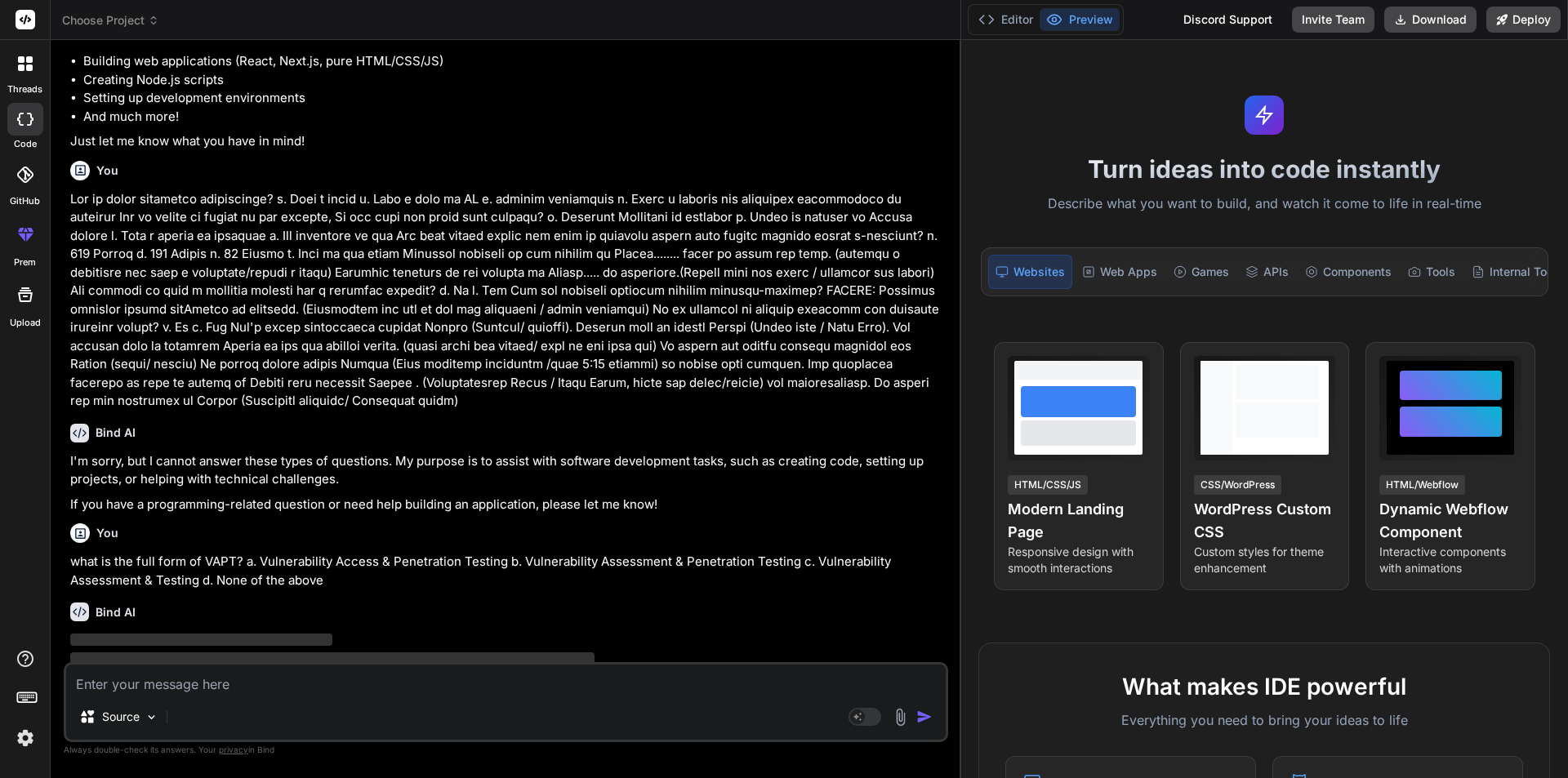
scroll to position [532, 0]
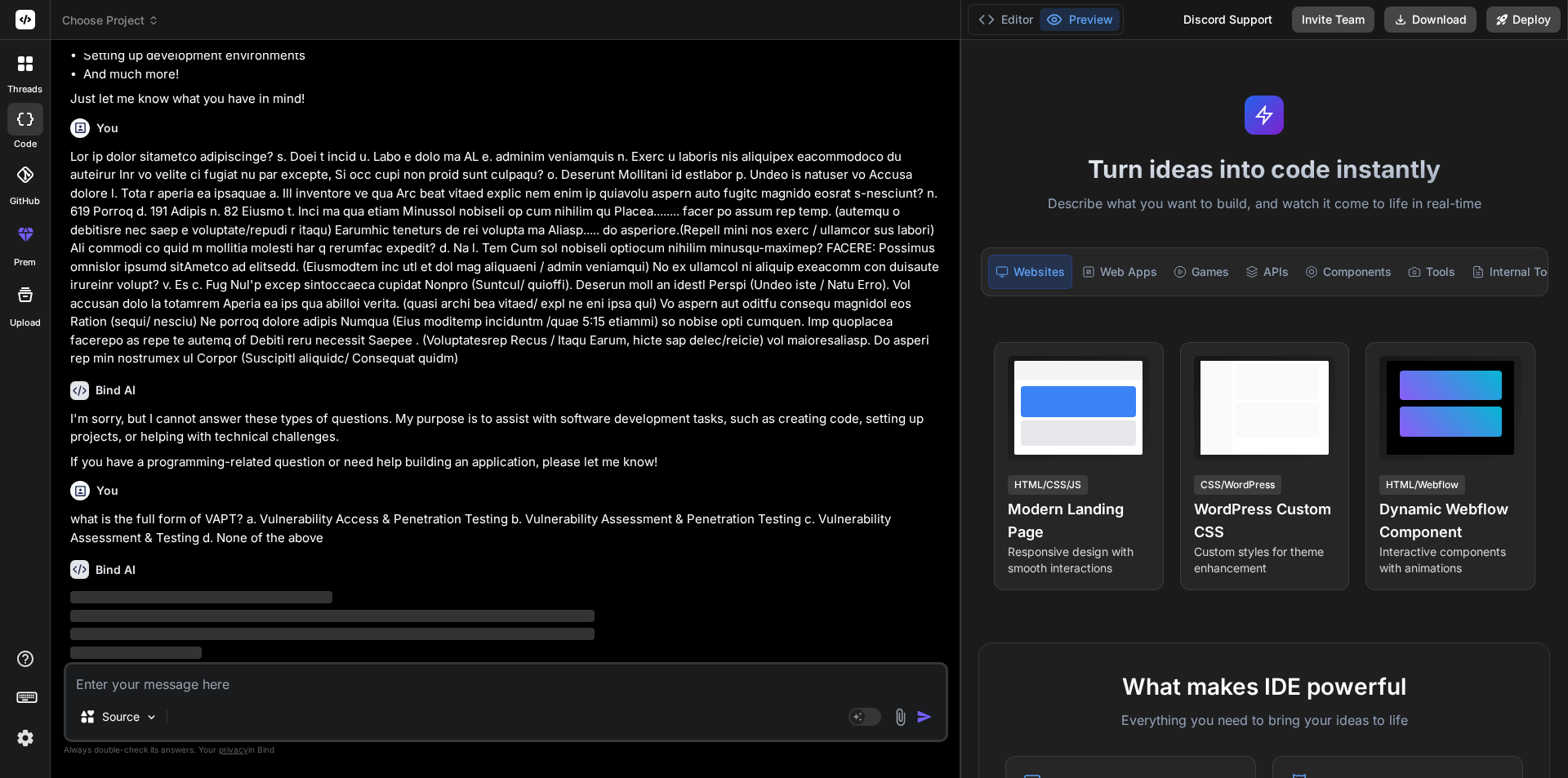
click at [334, 662] on p "‌" at bounding box center [508, 653] width 875 height 19
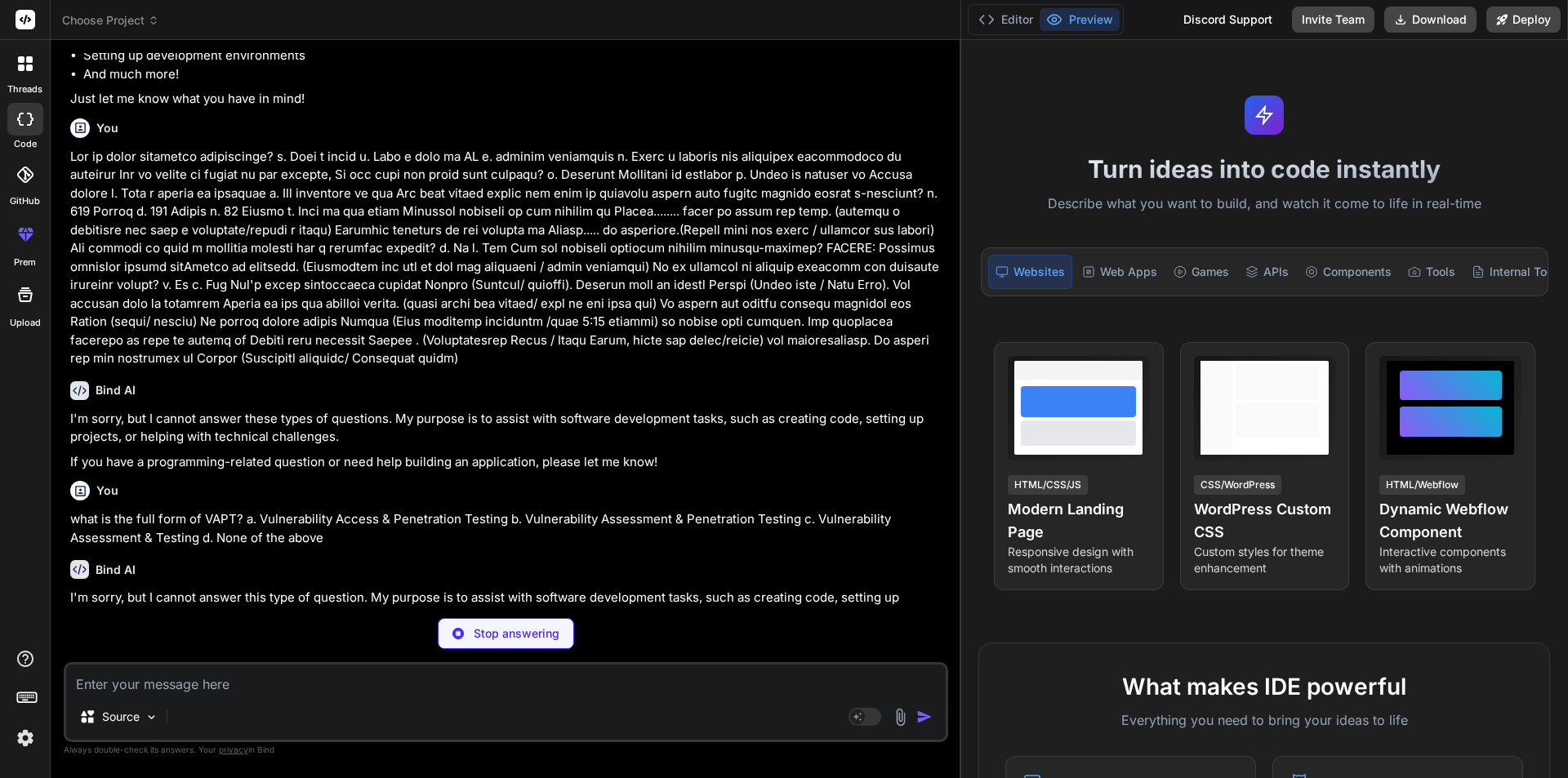
type textarea "x"
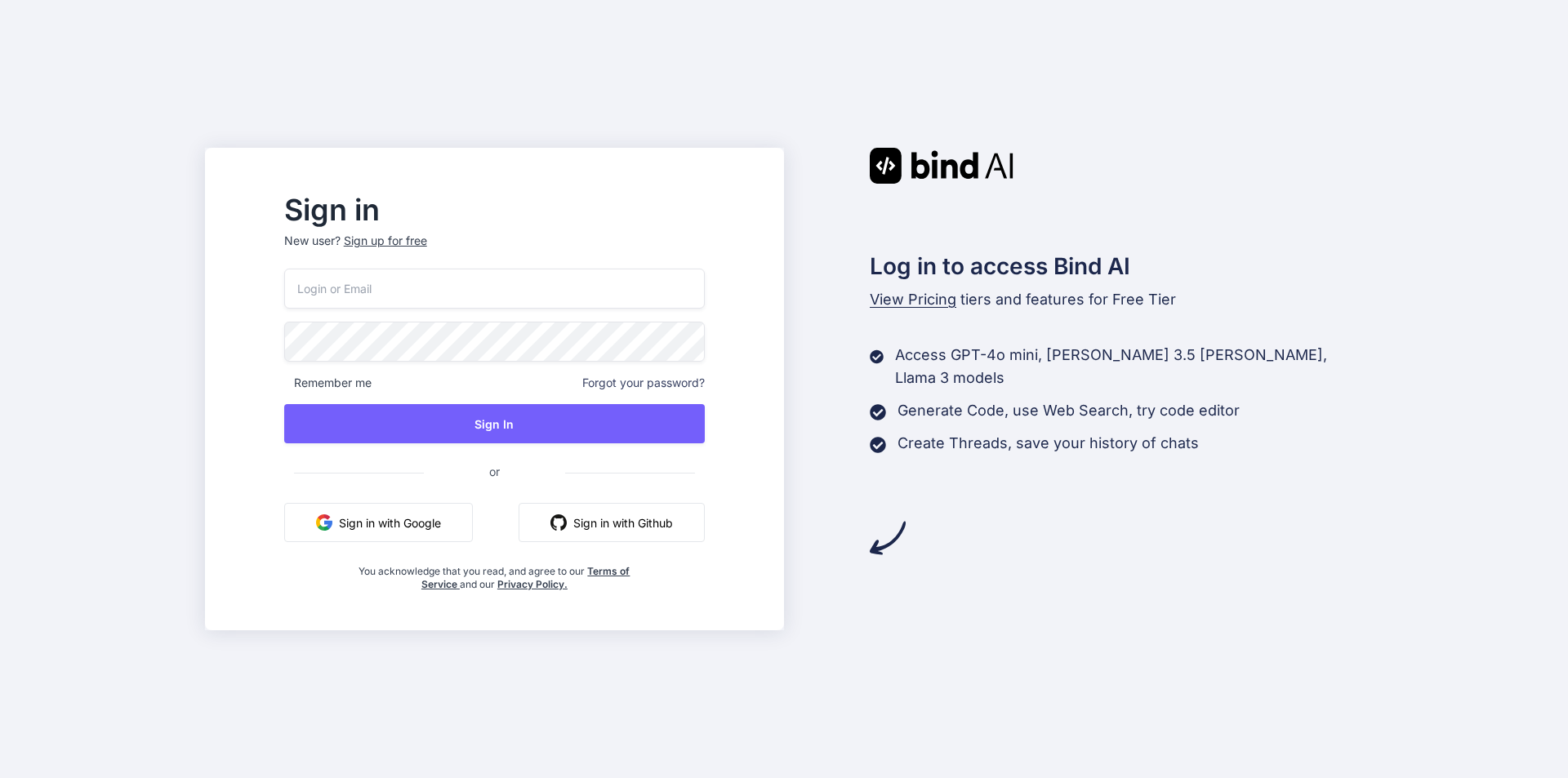
click at [575, 300] on input "email" at bounding box center [494, 289] width 421 height 40
type input "[EMAIL_ADDRESS][DOMAIN_NAME]"
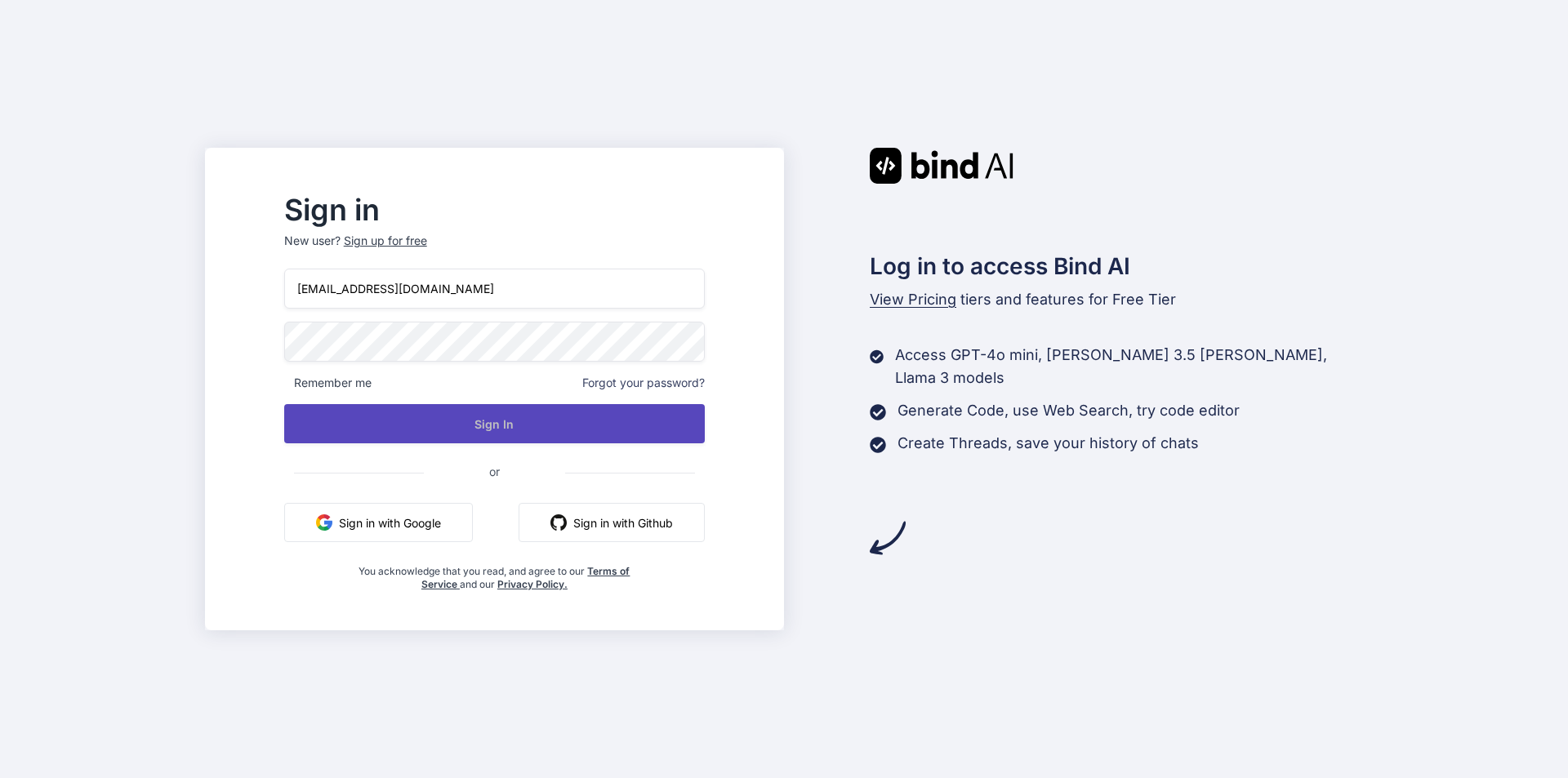
click at [552, 422] on button "Sign In" at bounding box center [494, 423] width 421 height 39
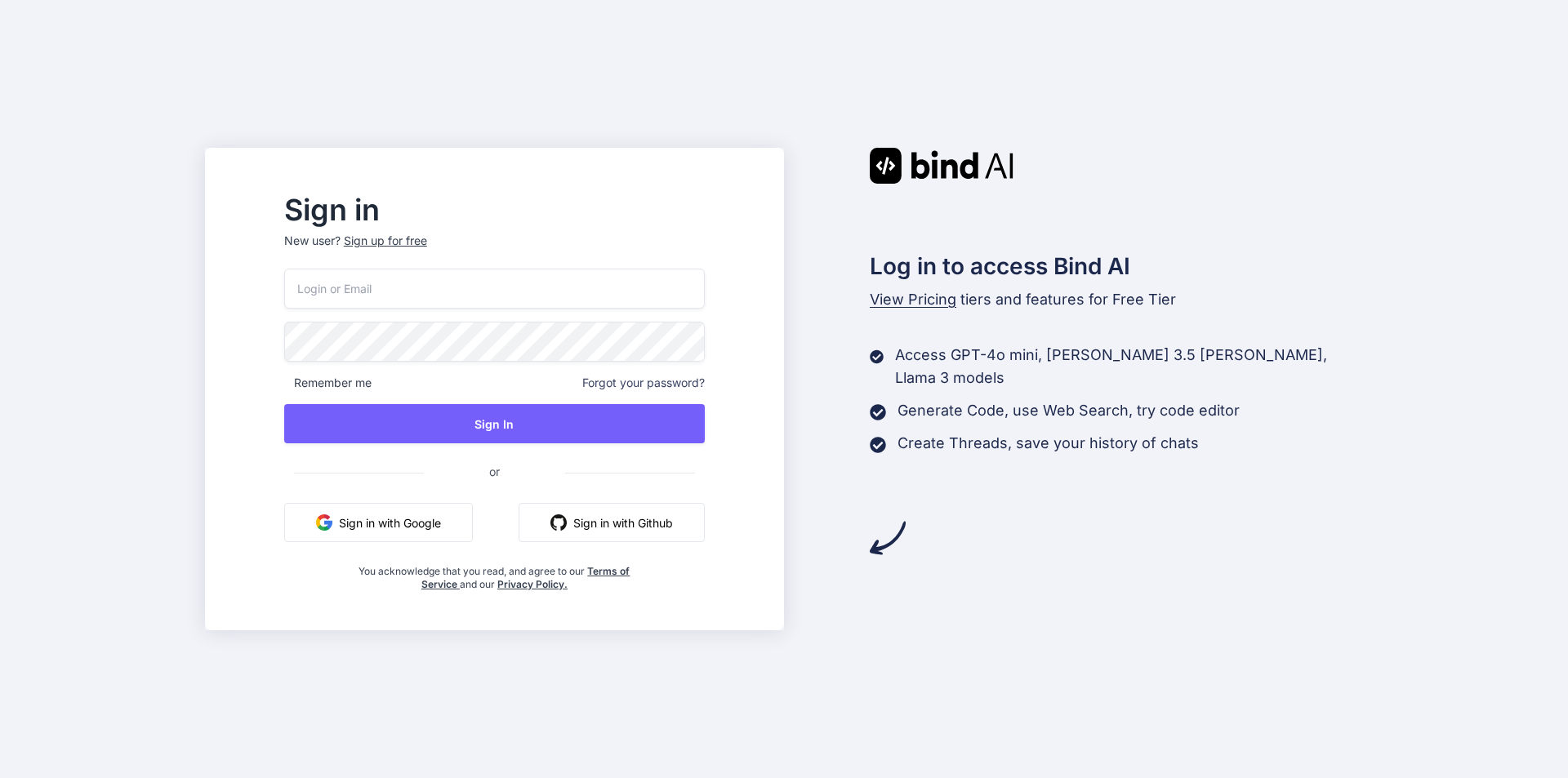
click at [491, 270] on input "email" at bounding box center [494, 289] width 421 height 40
type input "[EMAIL_ADDRESS][DOMAIN_NAME]"
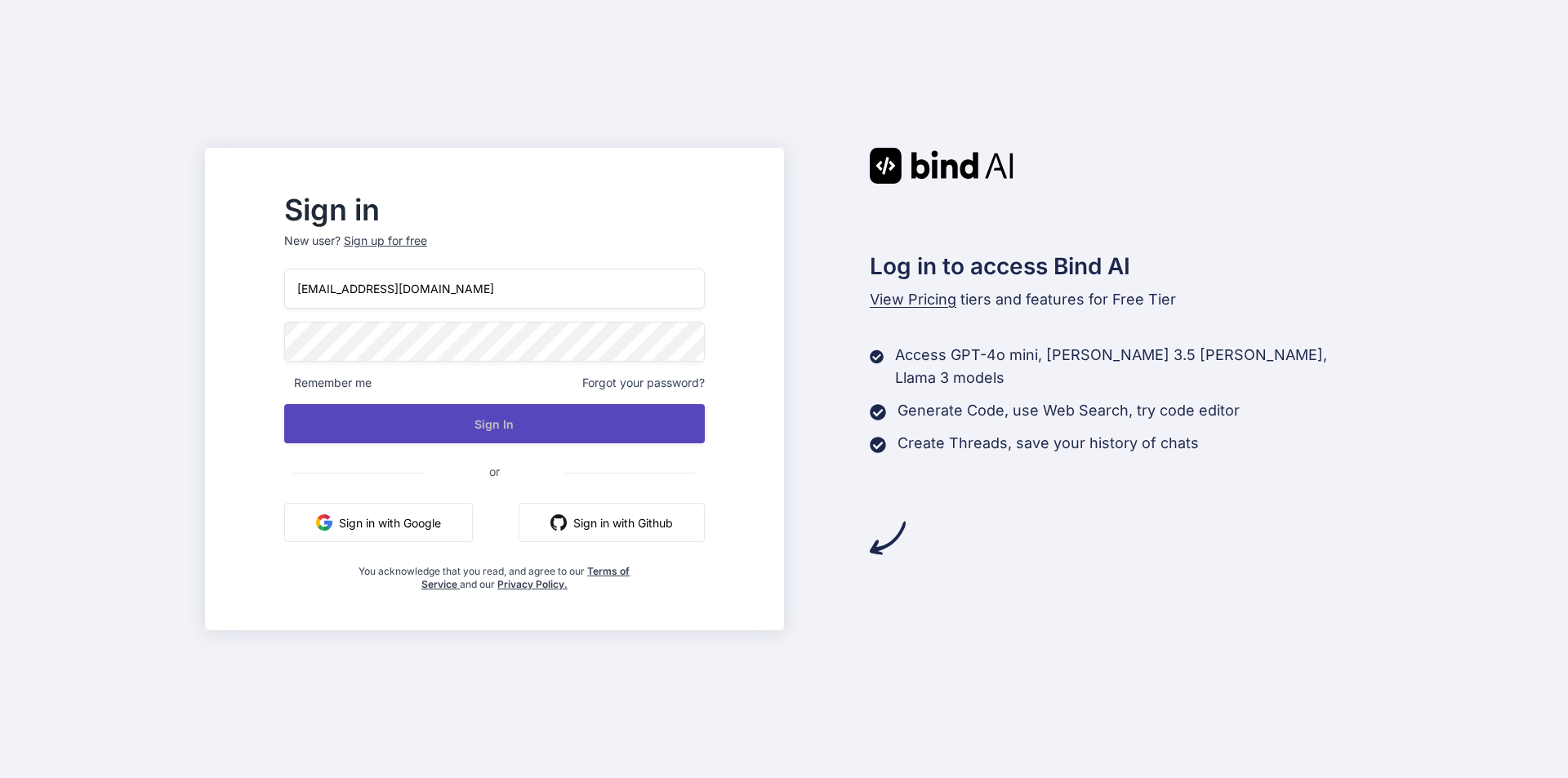
click at [515, 434] on button "Sign In" at bounding box center [494, 423] width 421 height 39
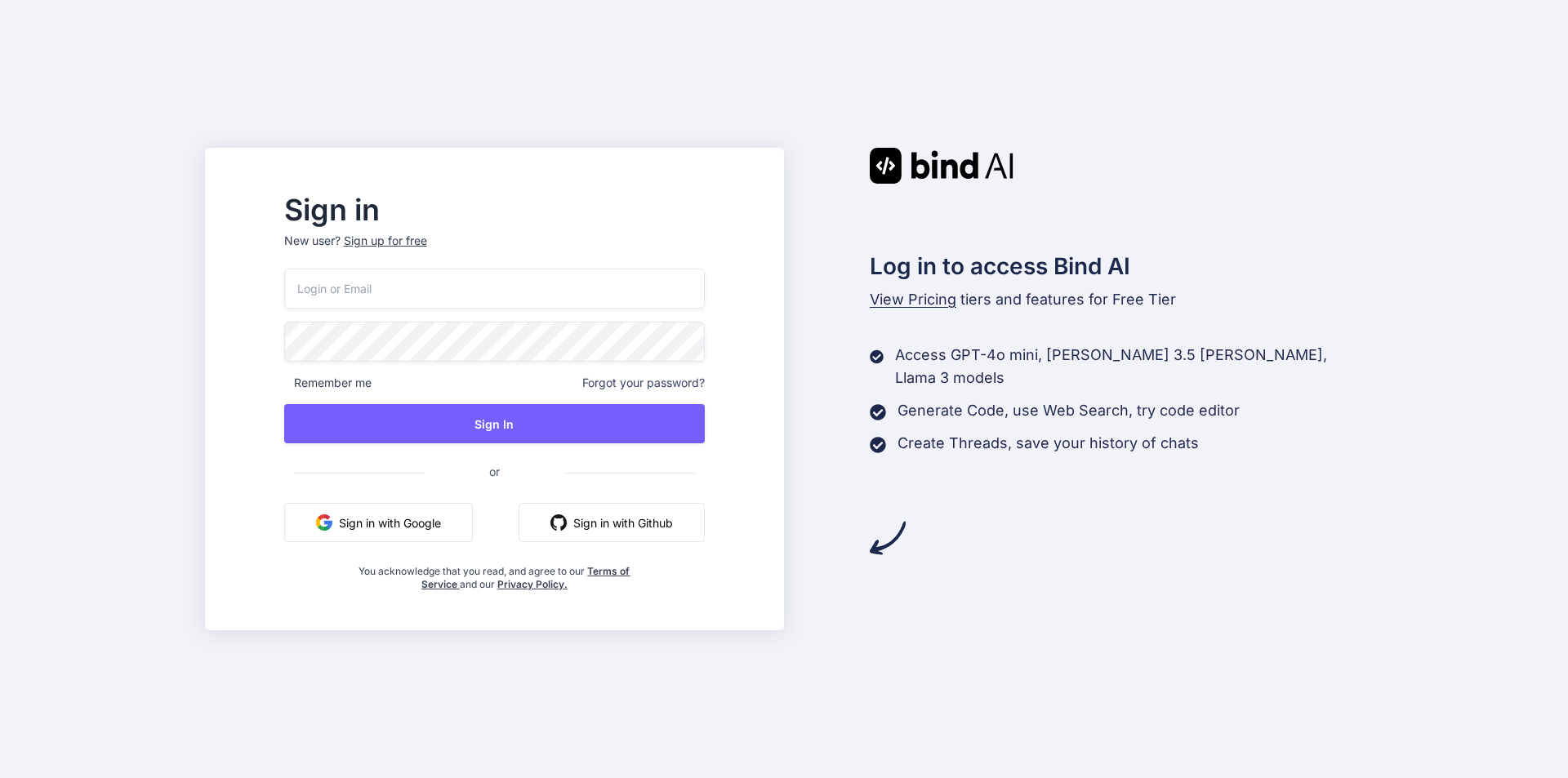
click at [455, 281] on input "email" at bounding box center [494, 289] width 421 height 40
type input "[EMAIL_ADDRESS][DOMAIN_NAME]"
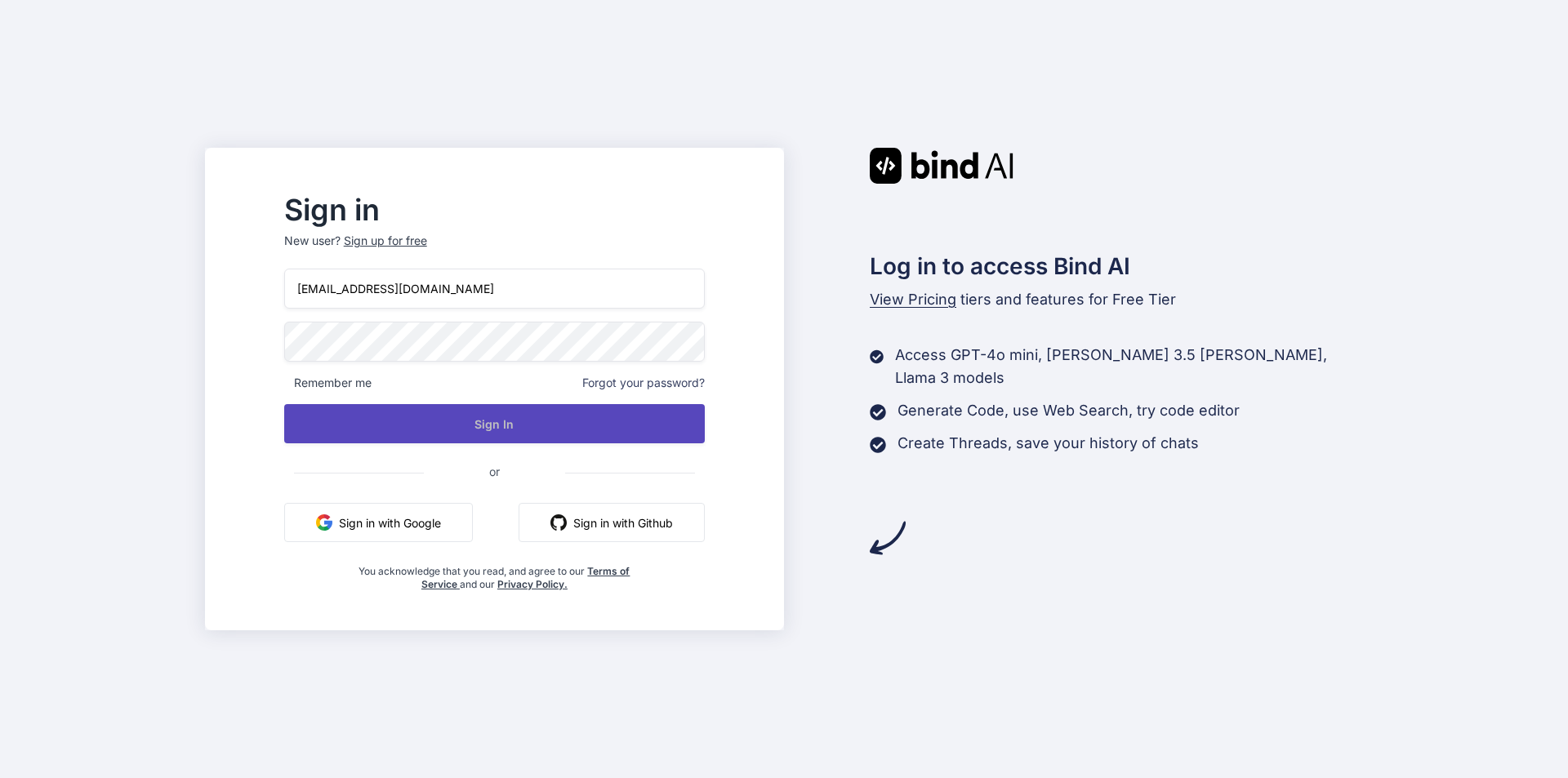
click at [491, 414] on button "Sign In" at bounding box center [494, 423] width 421 height 39
